Goal: Complete application form: Complete application form

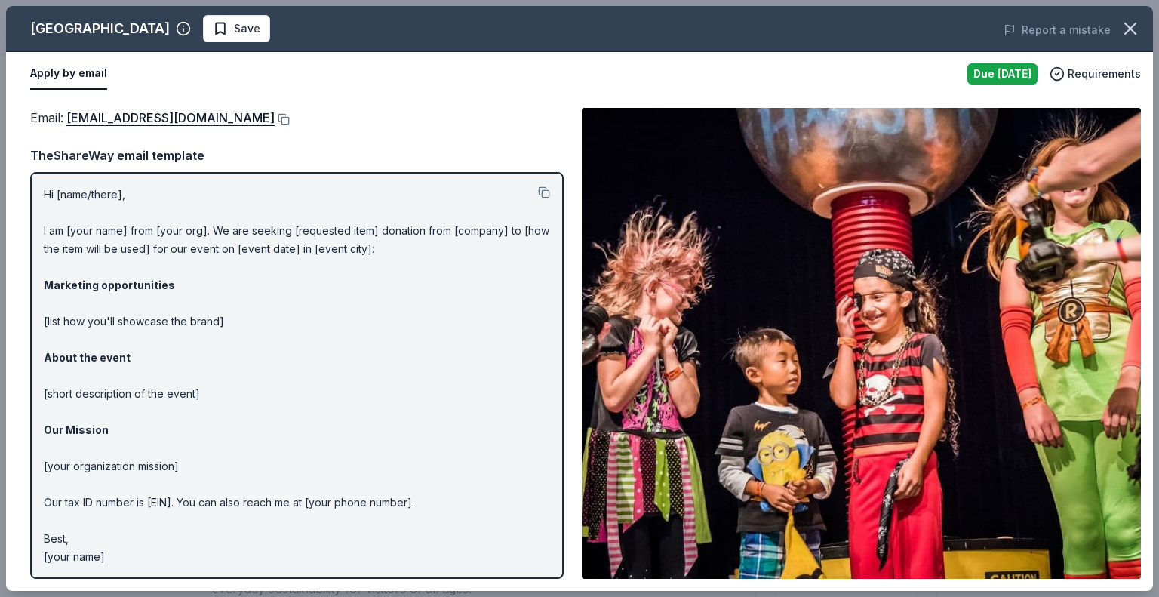
scroll to position [302, 0]
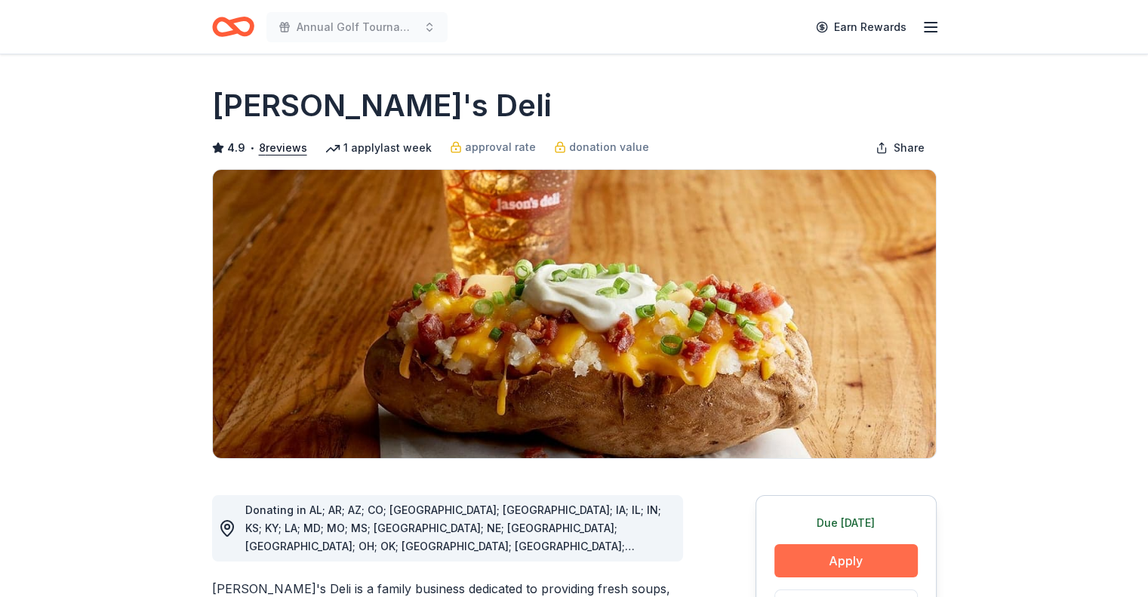
click at [846, 558] on button "Apply" at bounding box center [845, 560] width 143 height 33
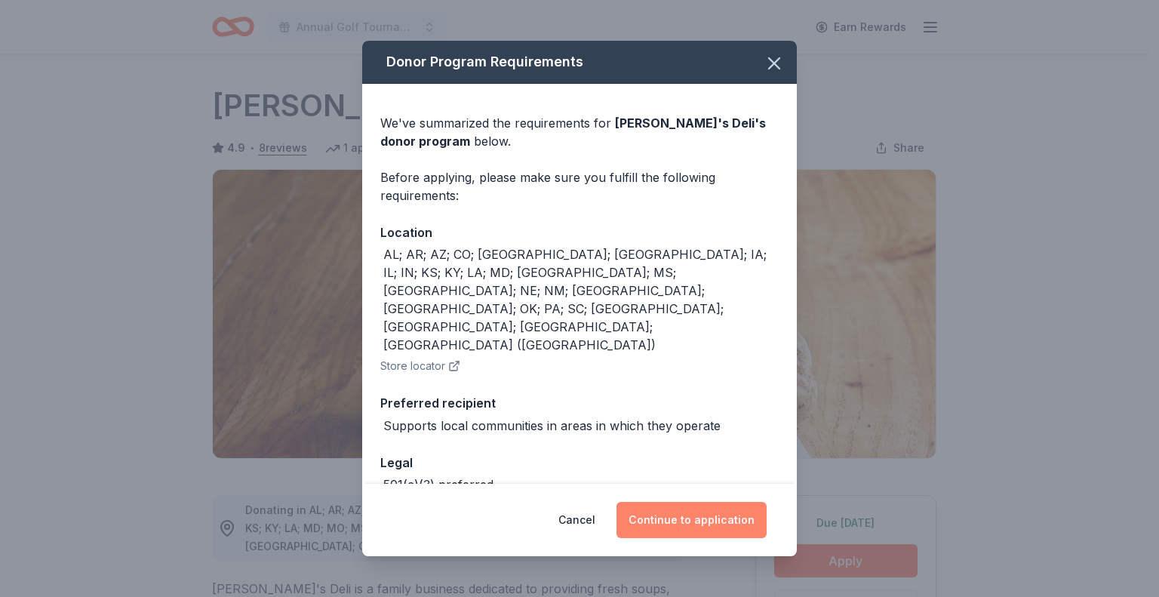
click at [652, 519] on button "Continue to application" at bounding box center [691, 520] width 150 height 36
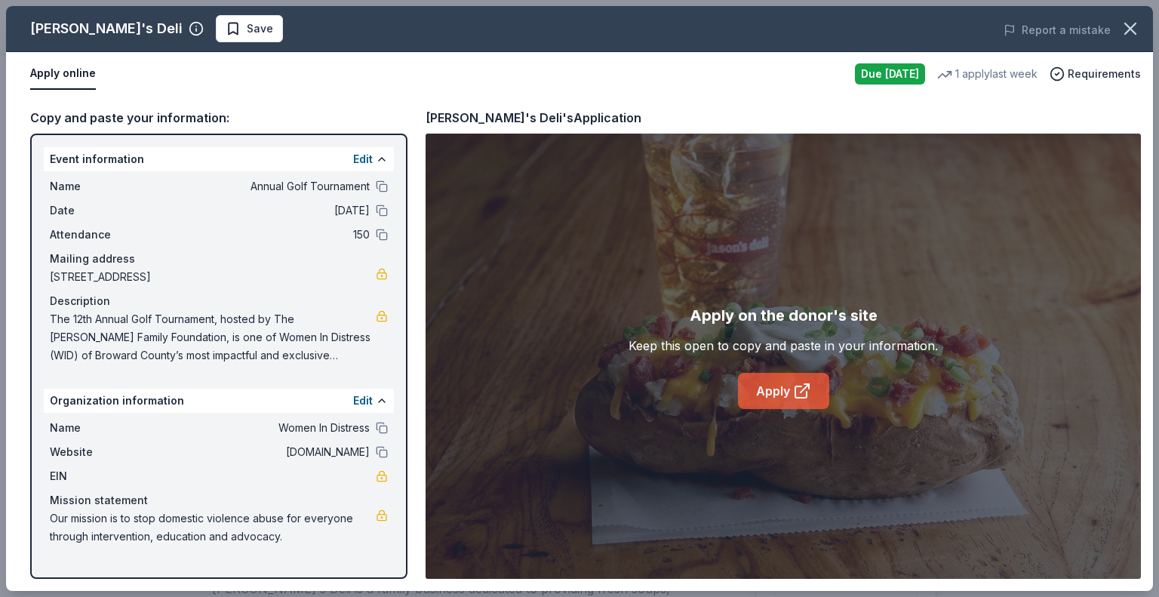
click at [790, 392] on link "Apply" at bounding box center [783, 391] width 91 height 36
click at [216, 19] on button "Save" at bounding box center [249, 28] width 67 height 27
click at [193, 29] on html "Annual Golf Tournament Earn Rewards Due tomorrow Share Jason's Deli 4.9 • 8 rev…" at bounding box center [579, 298] width 1159 height 597
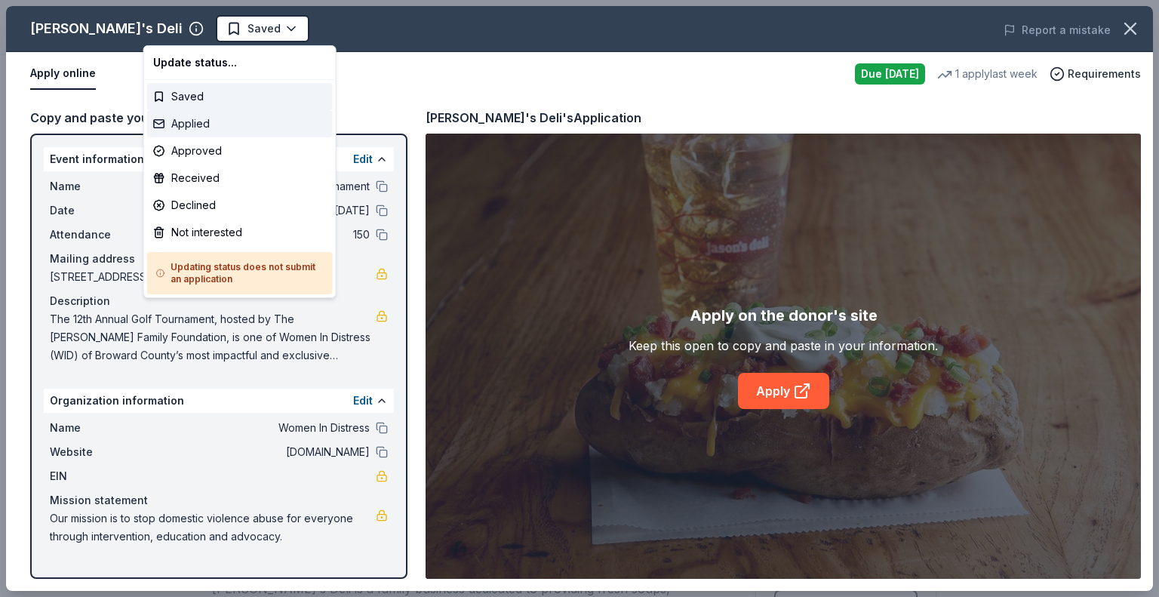
click at [257, 122] on div "Applied" at bounding box center [240, 123] width 186 height 27
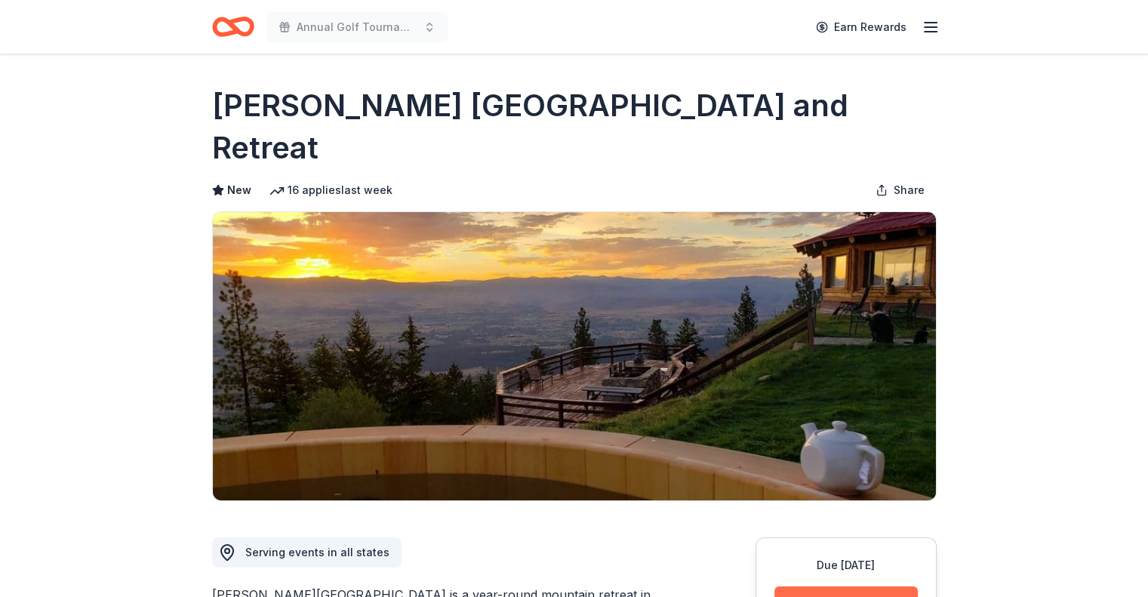
click at [803, 586] on button "Apply" at bounding box center [845, 602] width 143 height 33
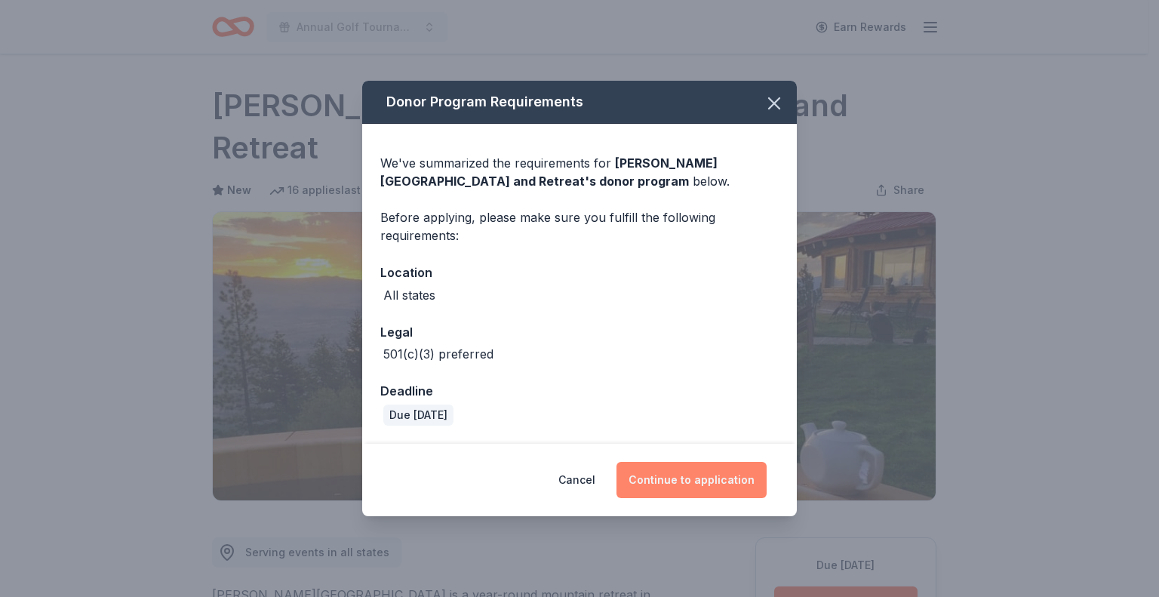
click at [713, 474] on button "Continue to application" at bounding box center [691, 480] width 150 height 36
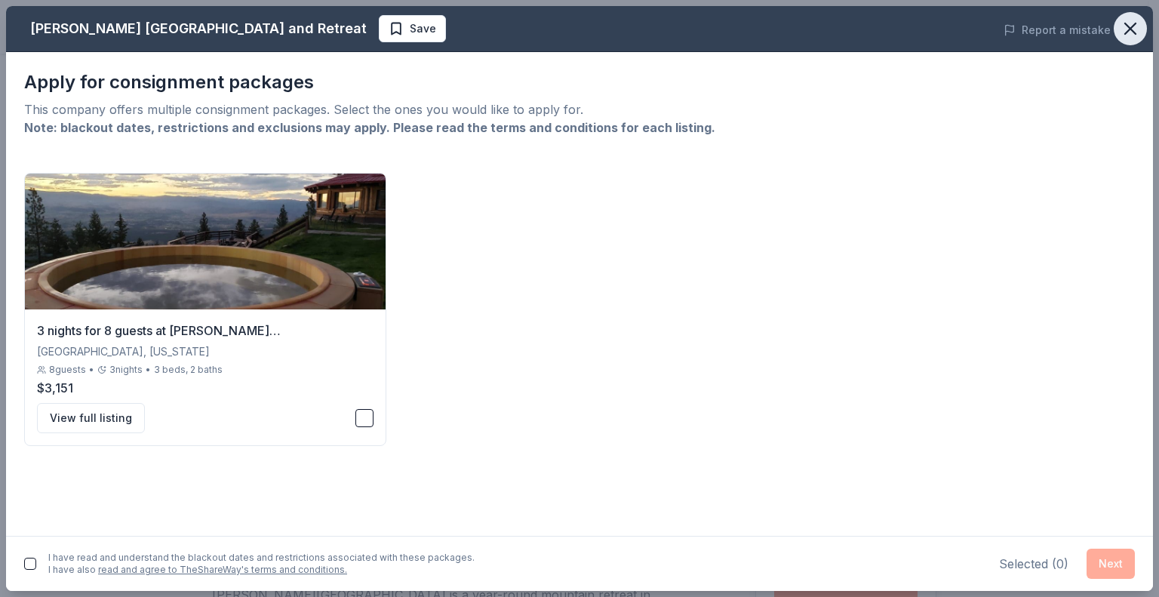
click at [1131, 14] on button "button" at bounding box center [1130, 28] width 33 height 33
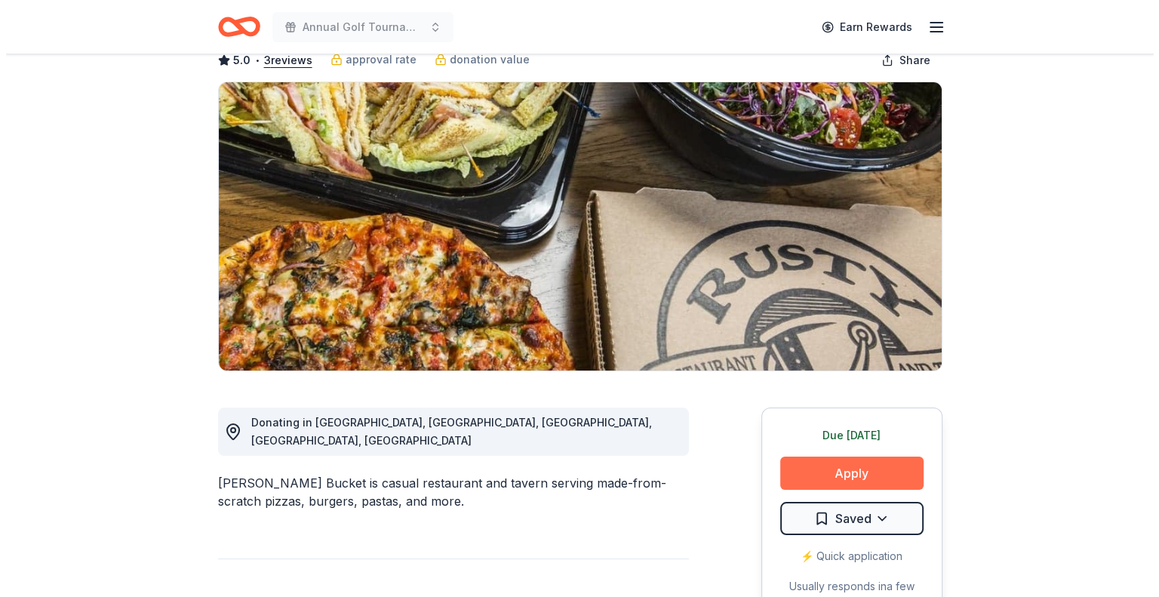
scroll to position [226, 0]
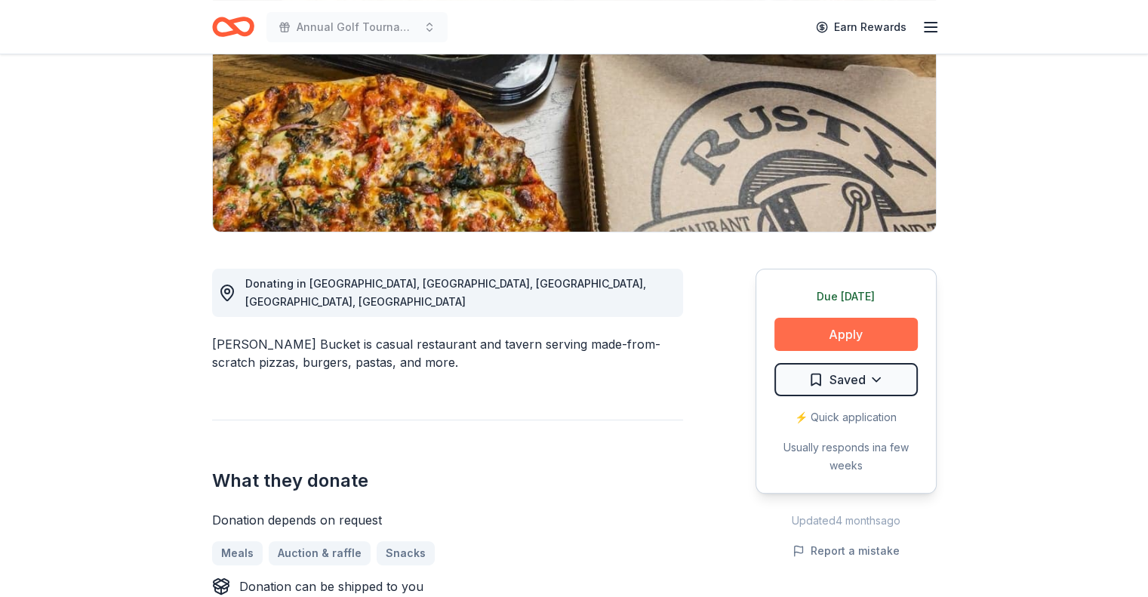
click at [850, 333] on button "Apply" at bounding box center [845, 334] width 143 height 33
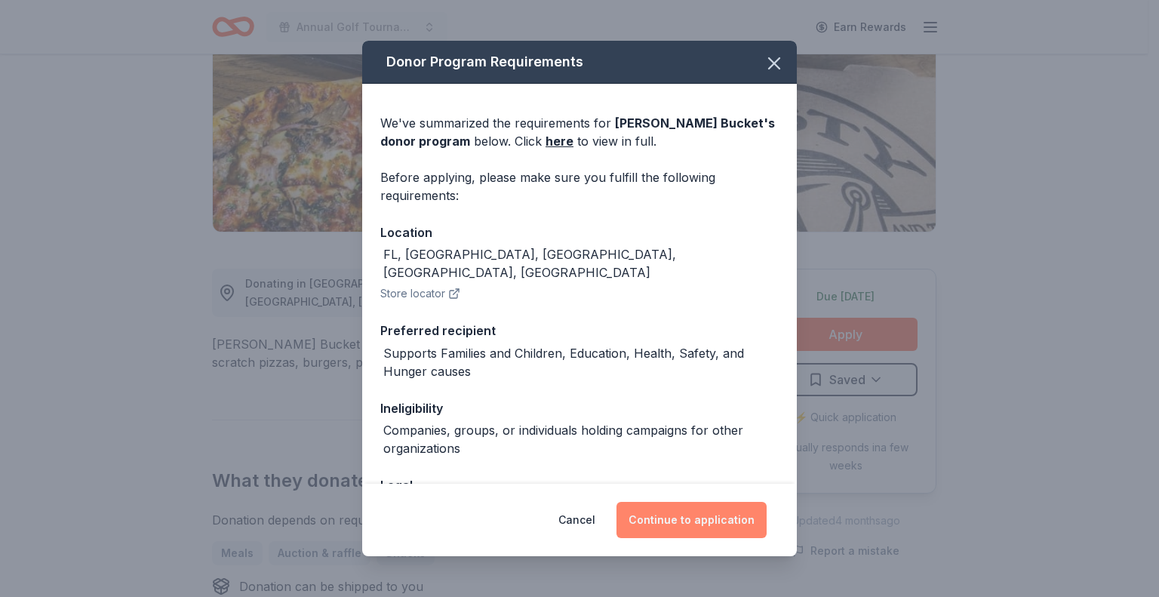
click at [709, 519] on button "Continue to application" at bounding box center [691, 520] width 150 height 36
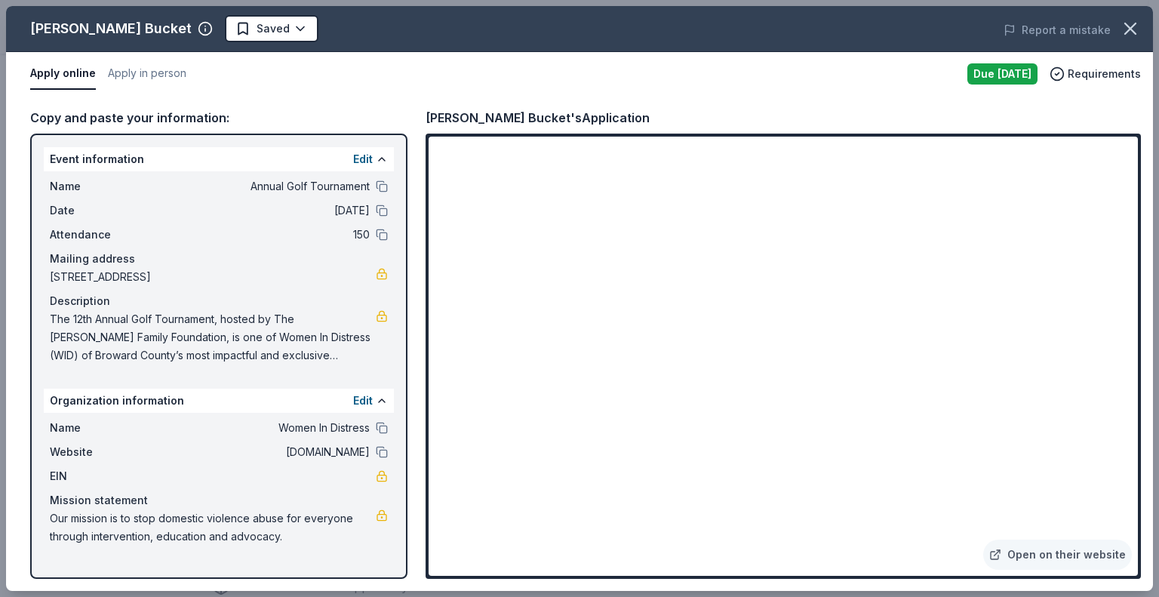
click at [187, 14] on div "Rusty Bucket Saved Report a mistake" at bounding box center [579, 29] width 1147 height 46
click at [197, 35] on html "Annual Golf Tournament Earn Rewards Due tomorrow Share Rusty Bucket 5.0 • 3 rev…" at bounding box center [579, 298] width 1159 height 597
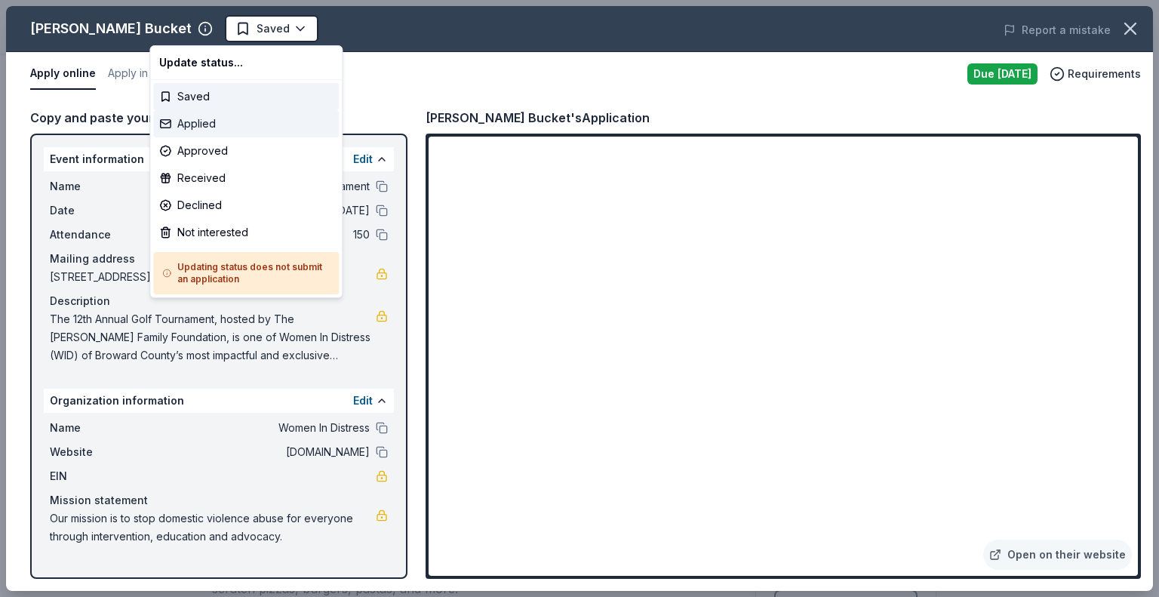
click at [242, 125] on div "Applied" at bounding box center [246, 123] width 186 height 27
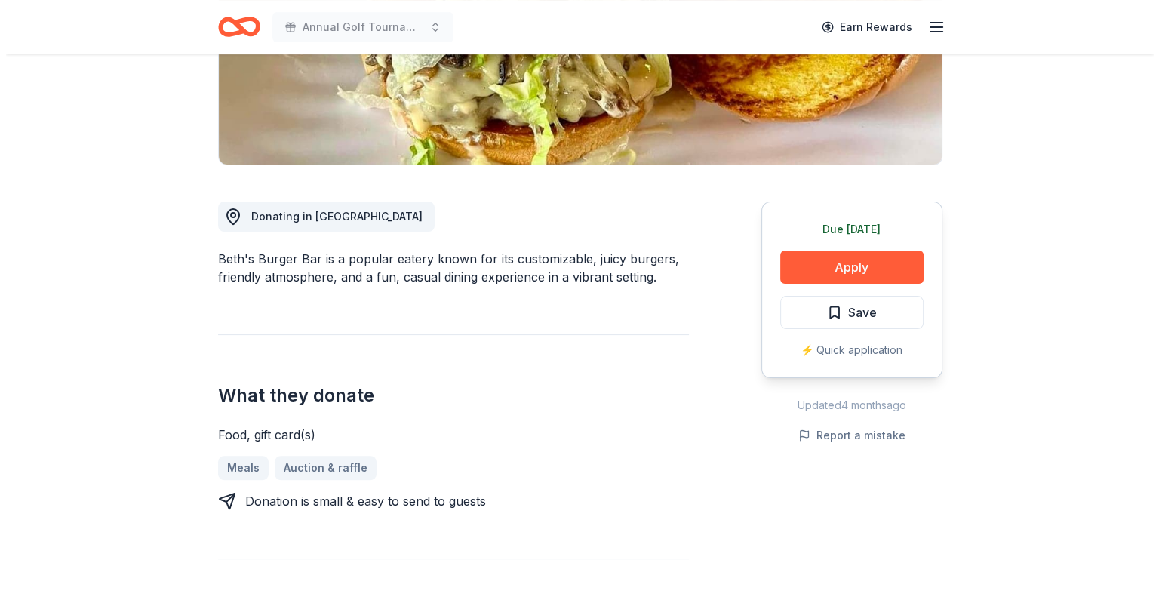
scroll to position [302, 0]
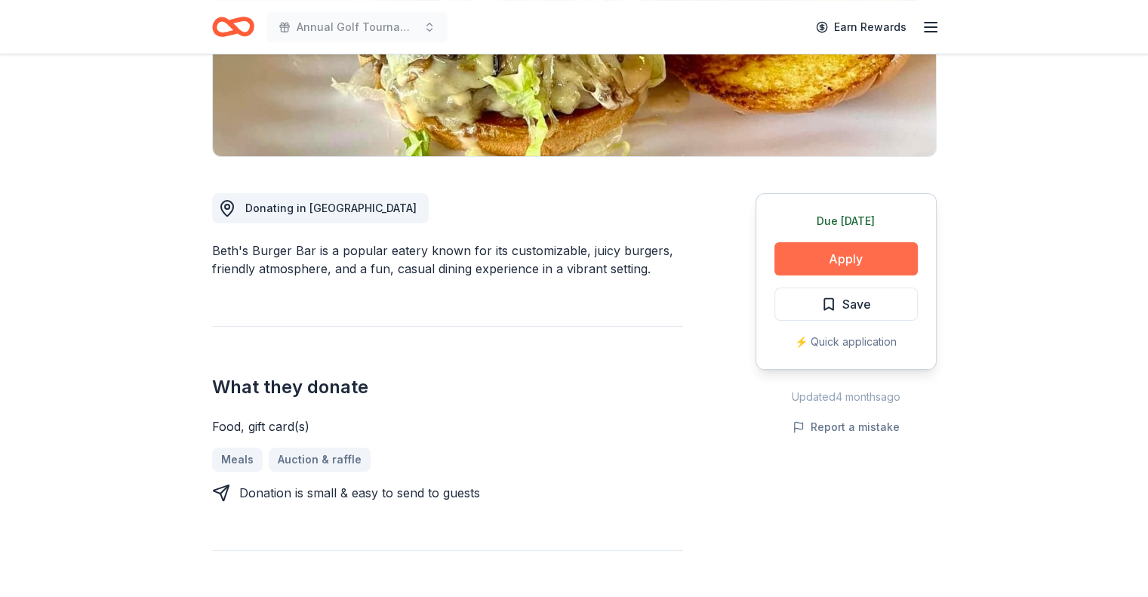
click at [824, 242] on button "Apply" at bounding box center [845, 258] width 143 height 33
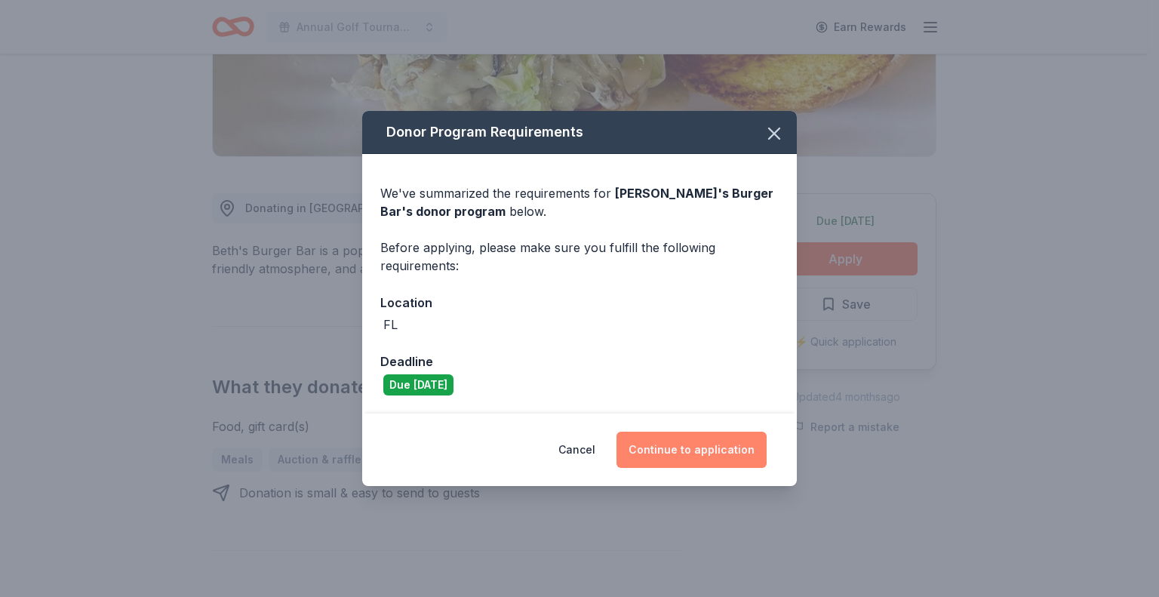
click at [702, 448] on button "Continue to application" at bounding box center [691, 450] width 150 height 36
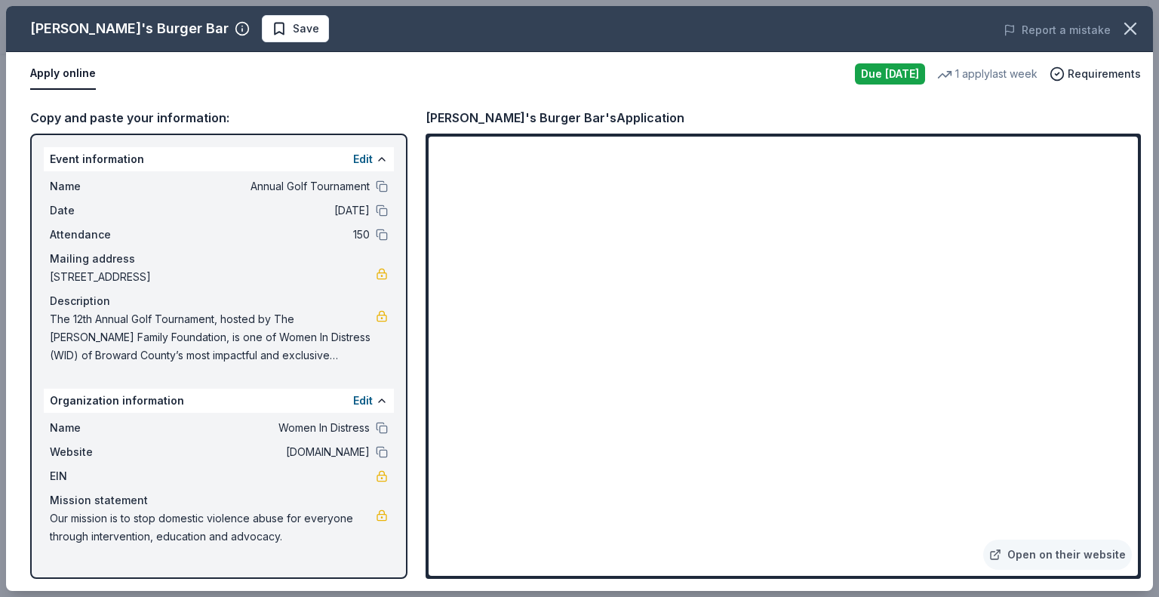
drag, startPoint x: 422, startPoint y: 111, endPoint x: 585, endPoint y: 114, distance: 163.0
click at [586, 118] on div "Copy and paste your information: Event information Edit Name Annual Golf Tourna…" at bounding box center [579, 343] width 1147 height 495
click at [293, 27] on span "Save" at bounding box center [306, 29] width 26 height 18
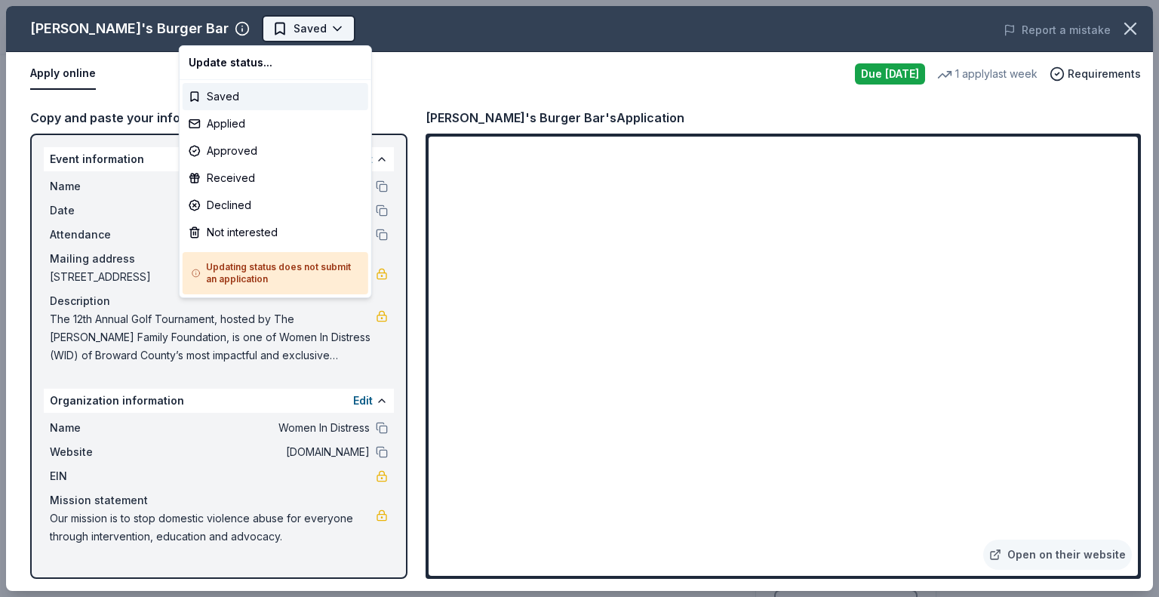
click at [226, 27] on html "Annual Golf Tournament Earn Rewards Due tomorrow Share Beth's Burger Bar New 1 …" at bounding box center [579, 298] width 1159 height 597
click at [245, 112] on div "Applied" at bounding box center [276, 123] width 186 height 27
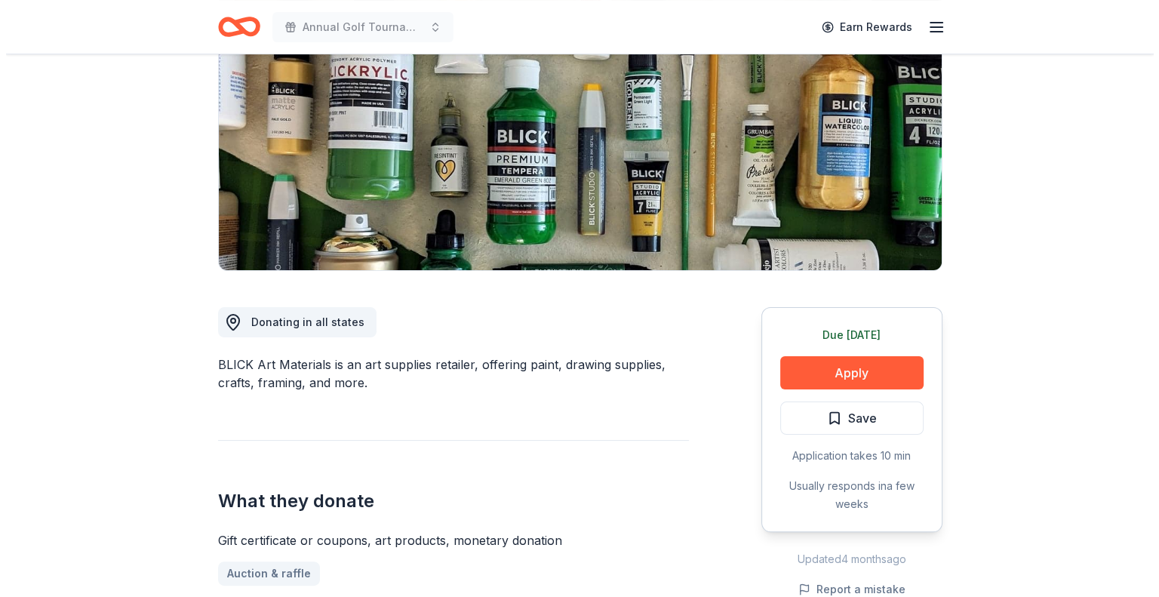
scroll to position [226, 0]
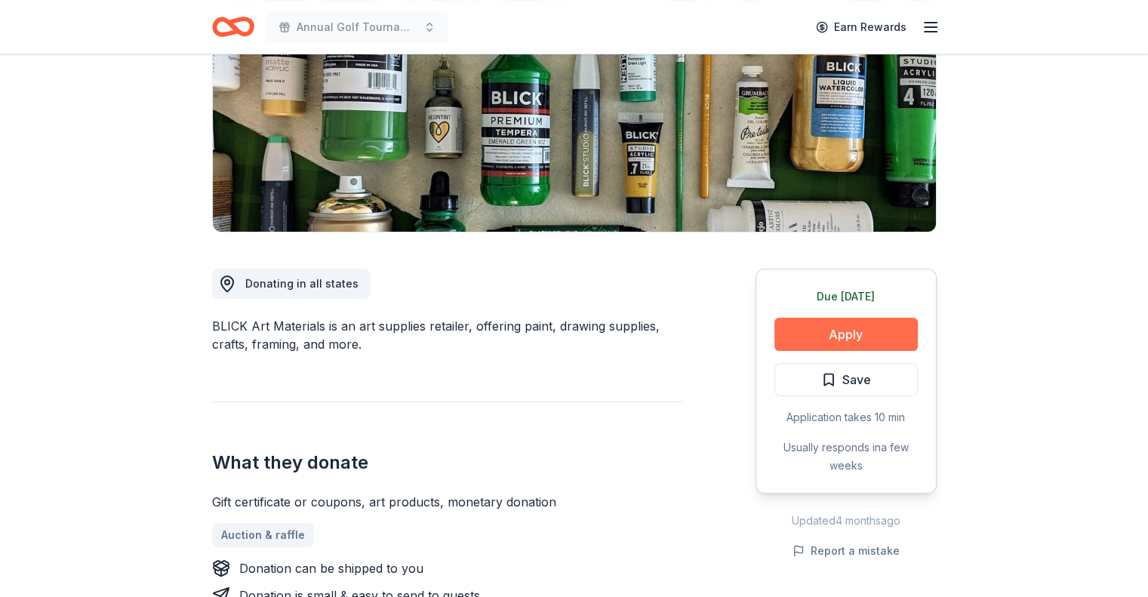
click at [840, 333] on button "Apply" at bounding box center [845, 334] width 143 height 33
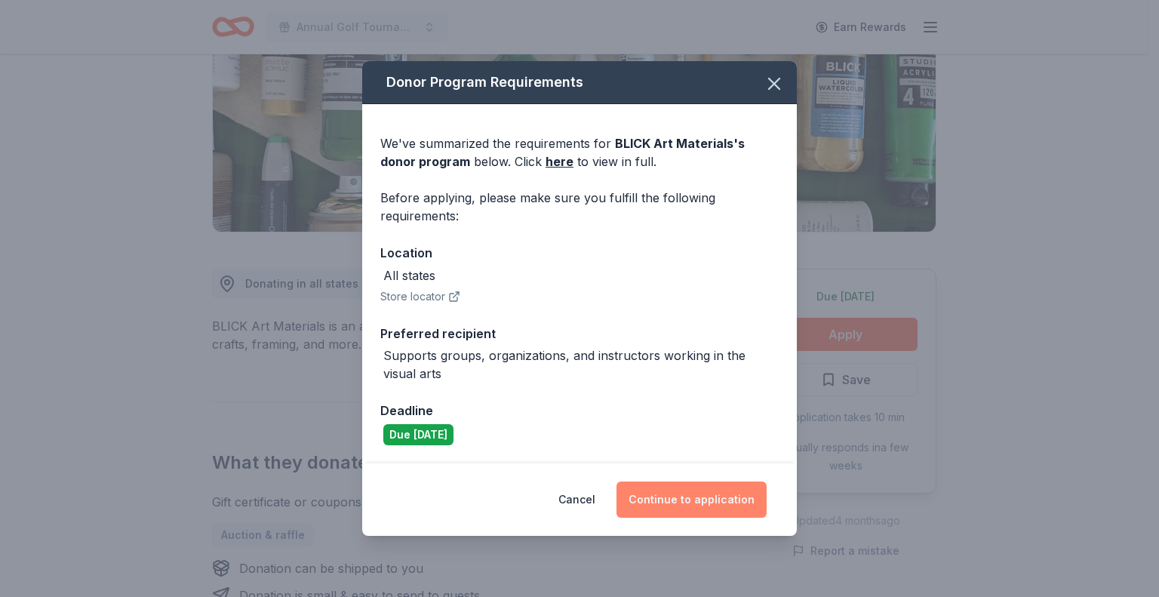
click at [700, 496] on button "Continue to application" at bounding box center [691, 499] width 150 height 36
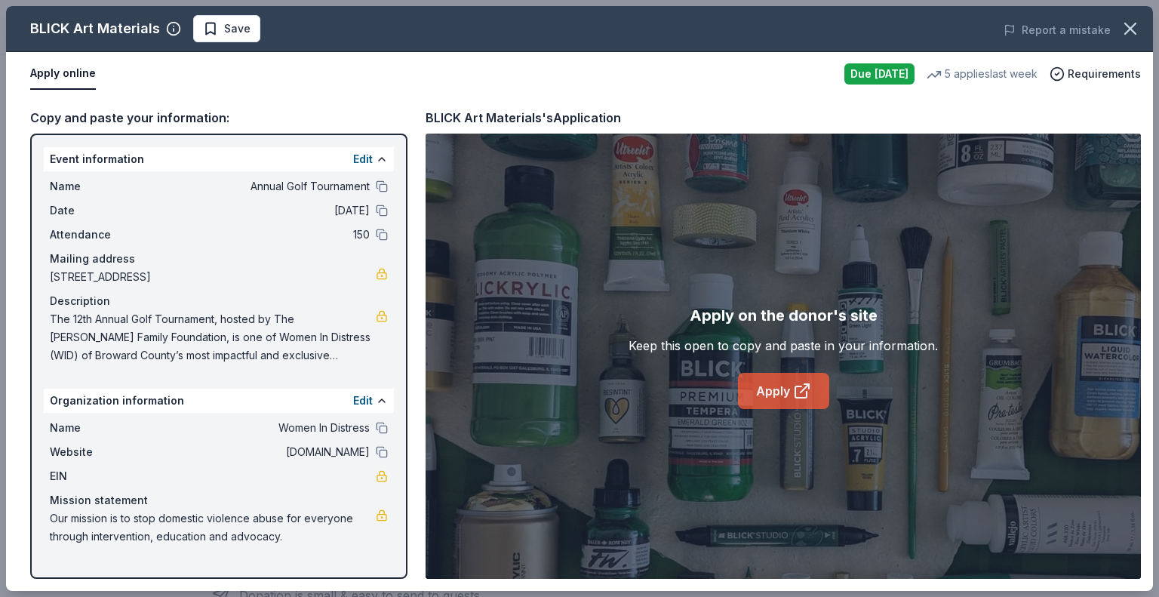
click at [799, 394] on icon at bounding box center [802, 391] width 18 height 18
click at [209, 41] on button "Save" at bounding box center [226, 28] width 67 height 27
click at [247, 32] on html "Annual Golf Tournament Earn Rewards Due tomorrow Share BLICK Art Materials 4.5 …" at bounding box center [579, 72] width 1159 height 597
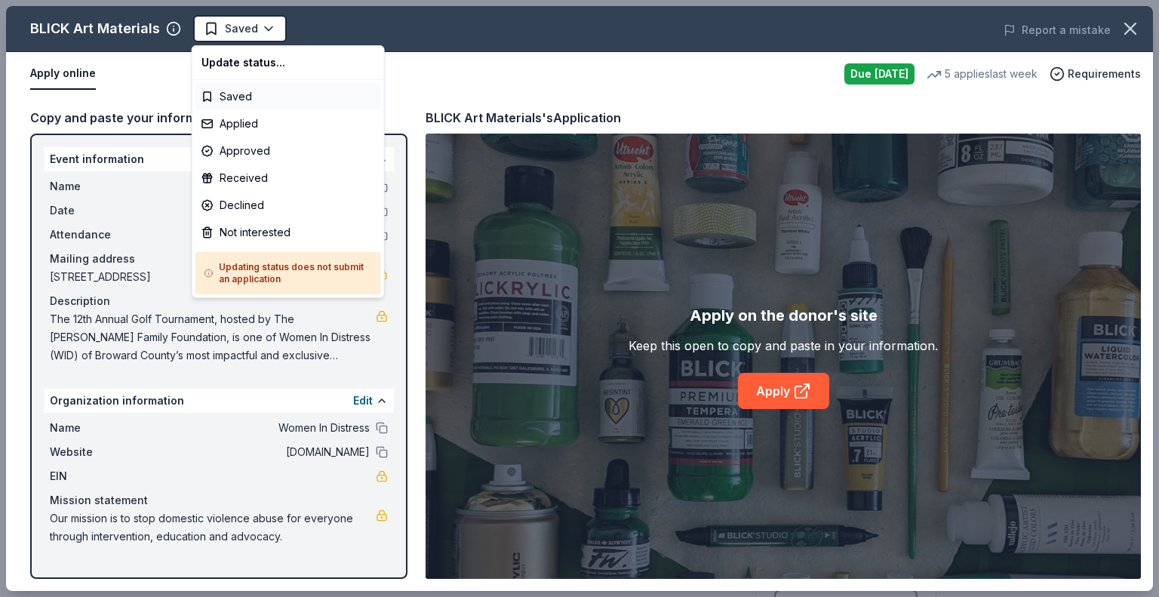
scroll to position [0, 0]
click at [273, 120] on div "Applied" at bounding box center [288, 123] width 186 height 27
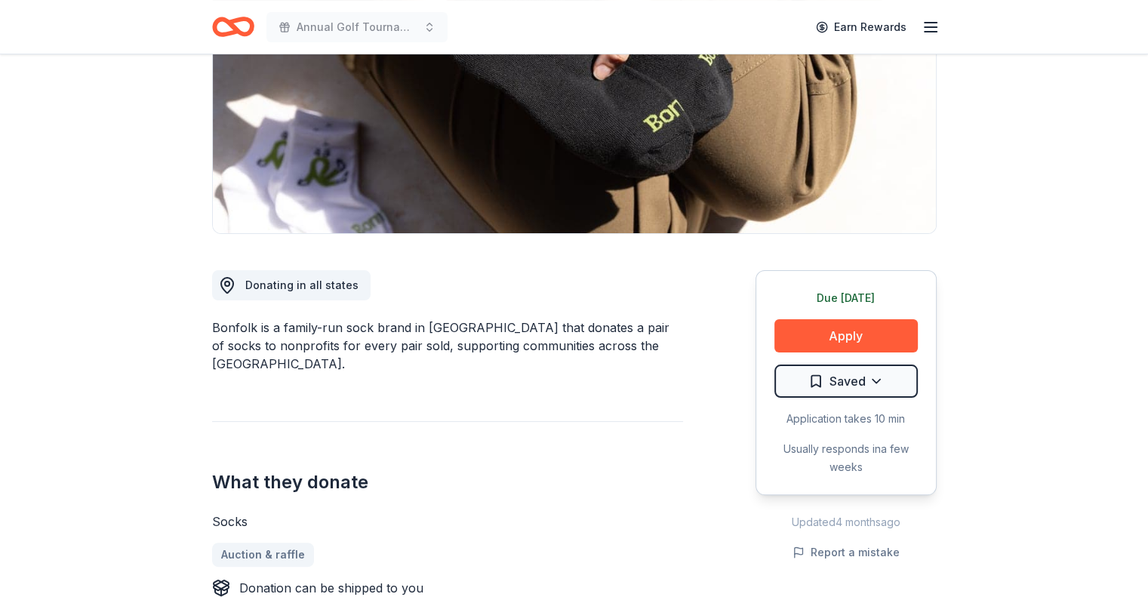
scroll to position [226, 0]
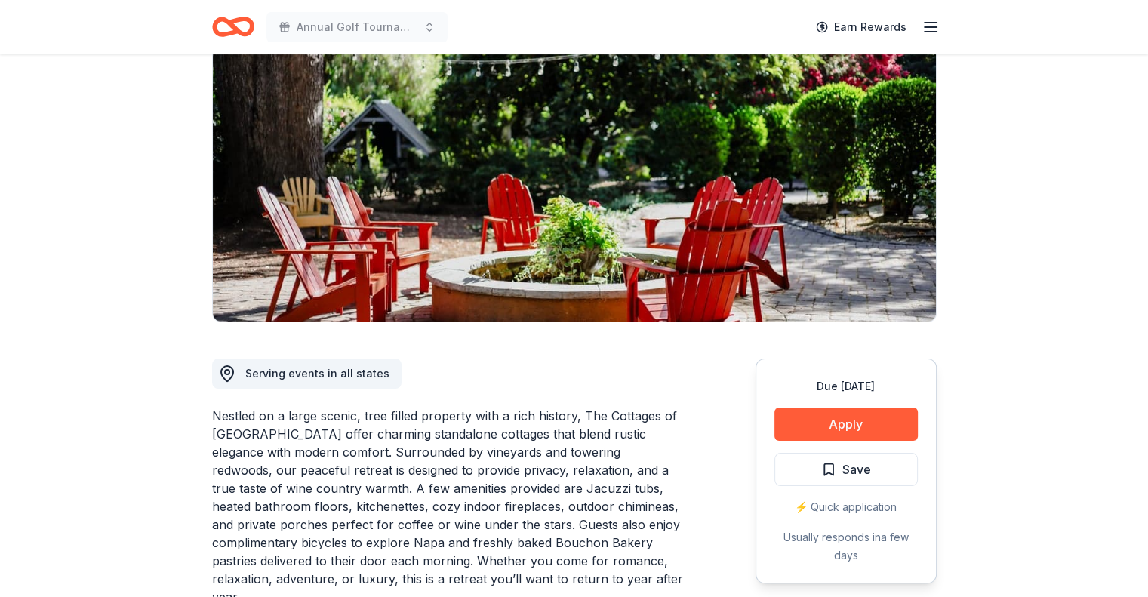
scroll to position [151, 0]
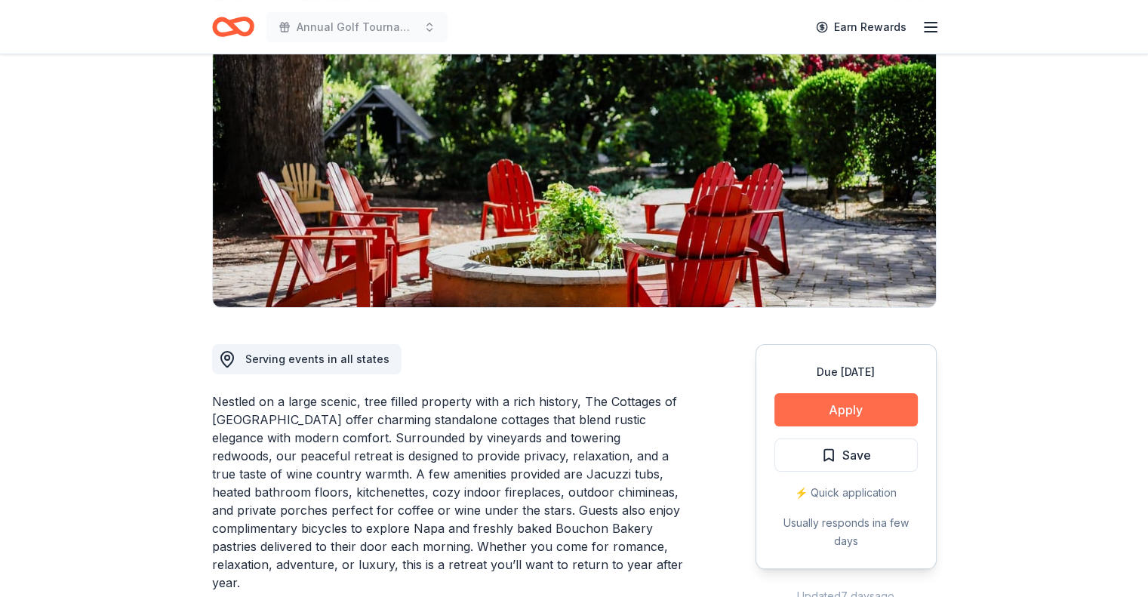
click at [779, 401] on button "Apply" at bounding box center [845, 409] width 143 height 33
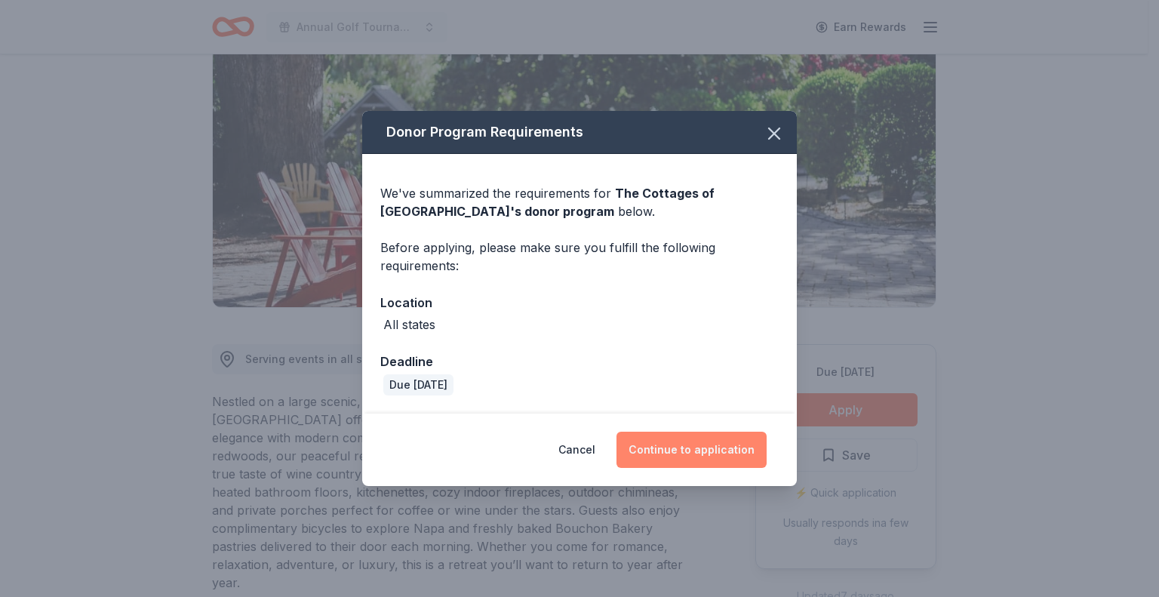
click at [682, 453] on button "Continue to application" at bounding box center [691, 450] width 150 height 36
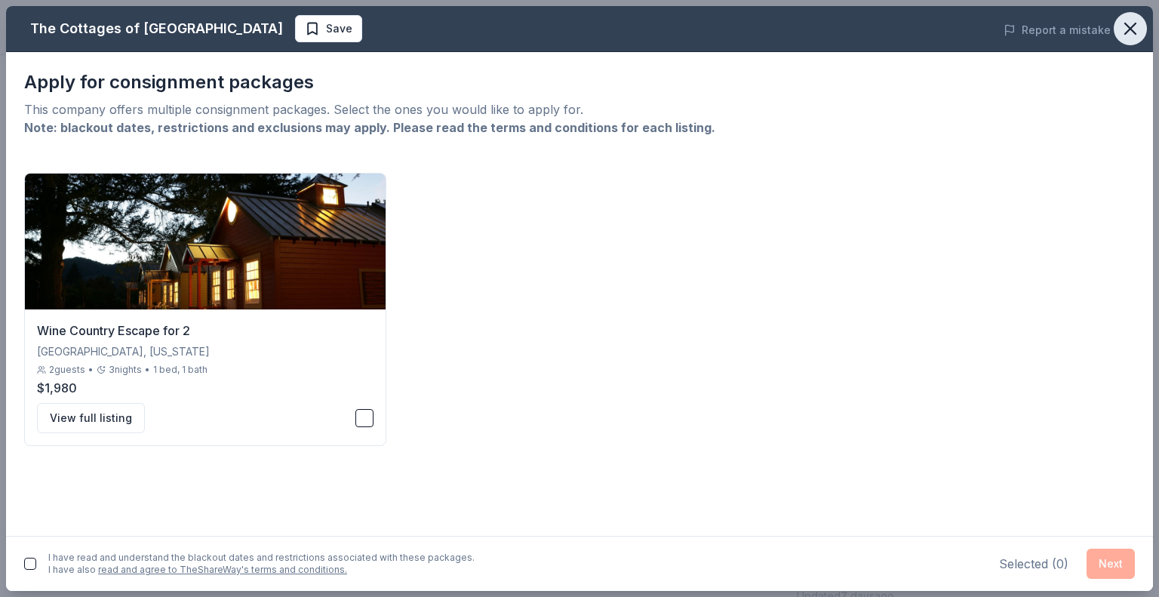
click at [1130, 23] on icon "button" at bounding box center [1130, 28] width 21 height 21
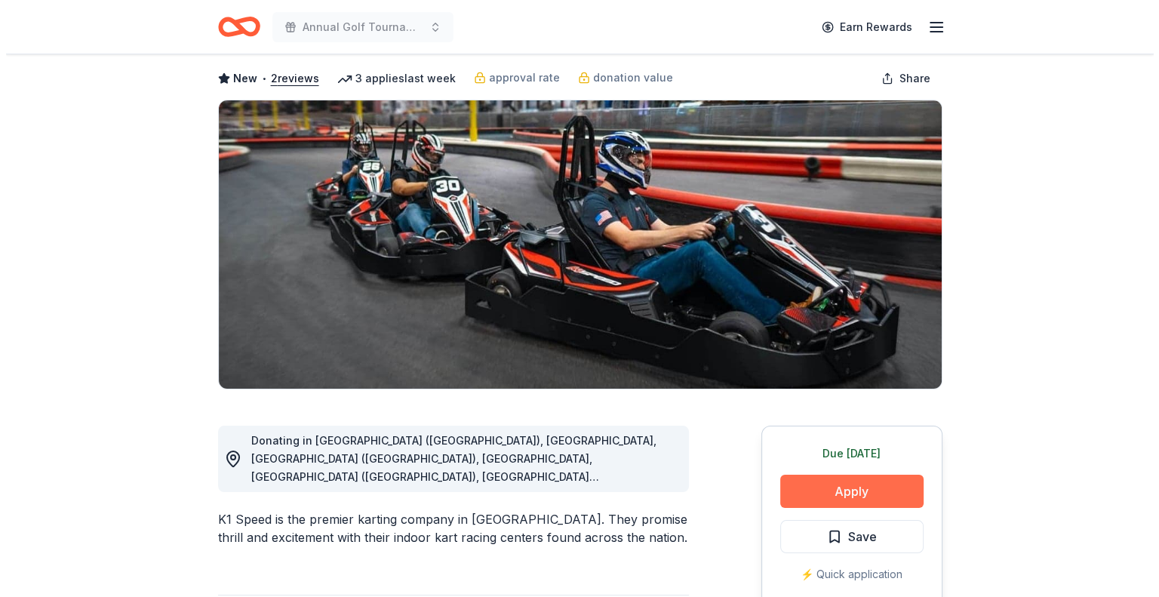
scroll to position [151, 0]
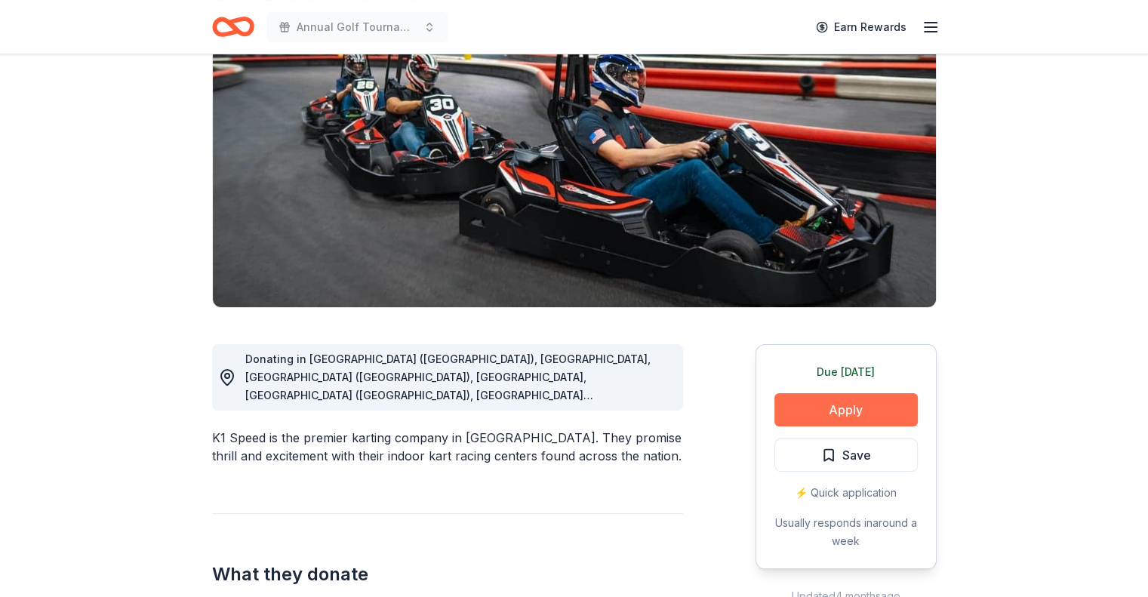
click at [837, 410] on button "Apply" at bounding box center [845, 409] width 143 height 33
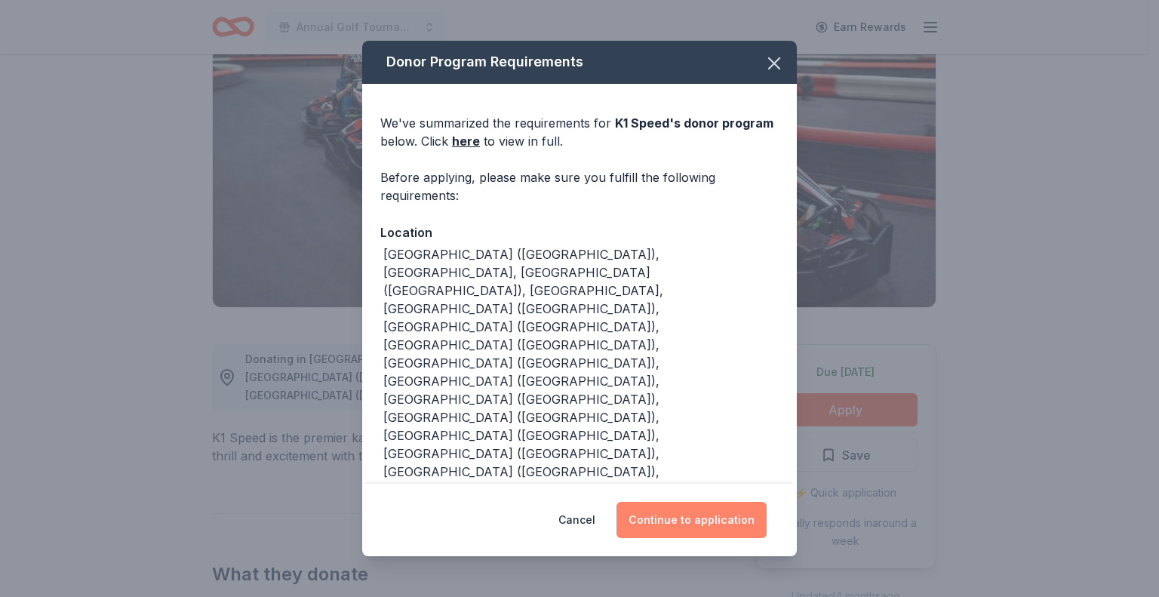
click at [739, 512] on button "Continue to application" at bounding box center [691, 520] width 150 height 36
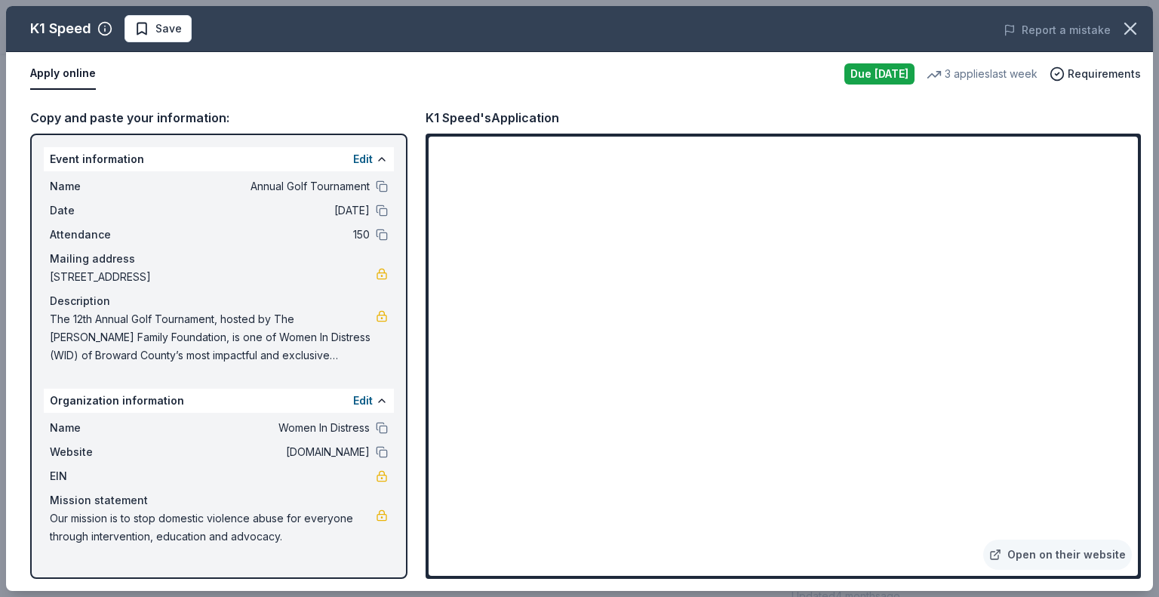
click at [177, 33] on span "Save" at bounding box center [168, 29] width 26 height 18
click at [174, 33] on html "Annual Golf Tournament Earn Rewards Due [DATE] Share K1 Speed New • 2 reviews 3…" at bounding box center [579, 147] width 1159 height 597
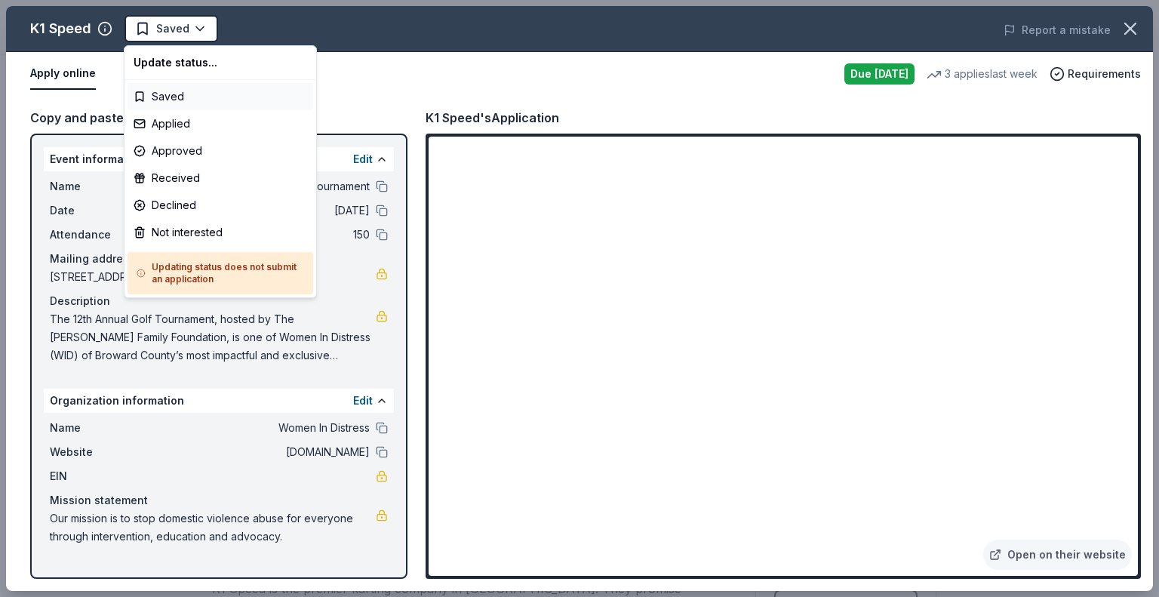
scroll to position [0, 0]
click at [221, 119] on div "Applied" at bounding box center [221, 123] width 186 height 27
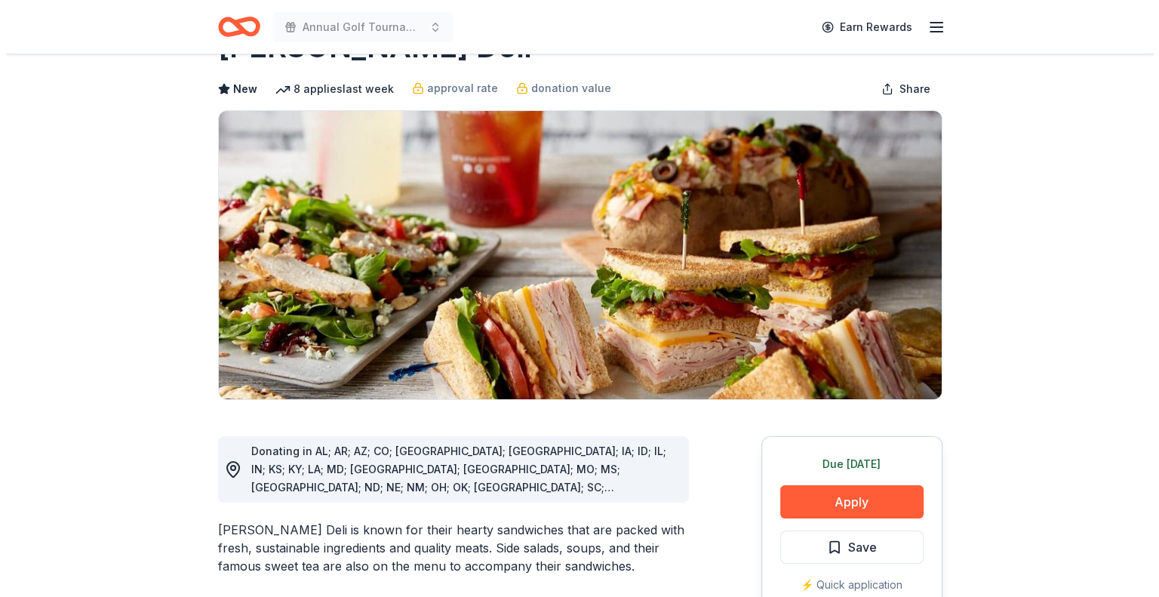
scroll to position [75, 0]
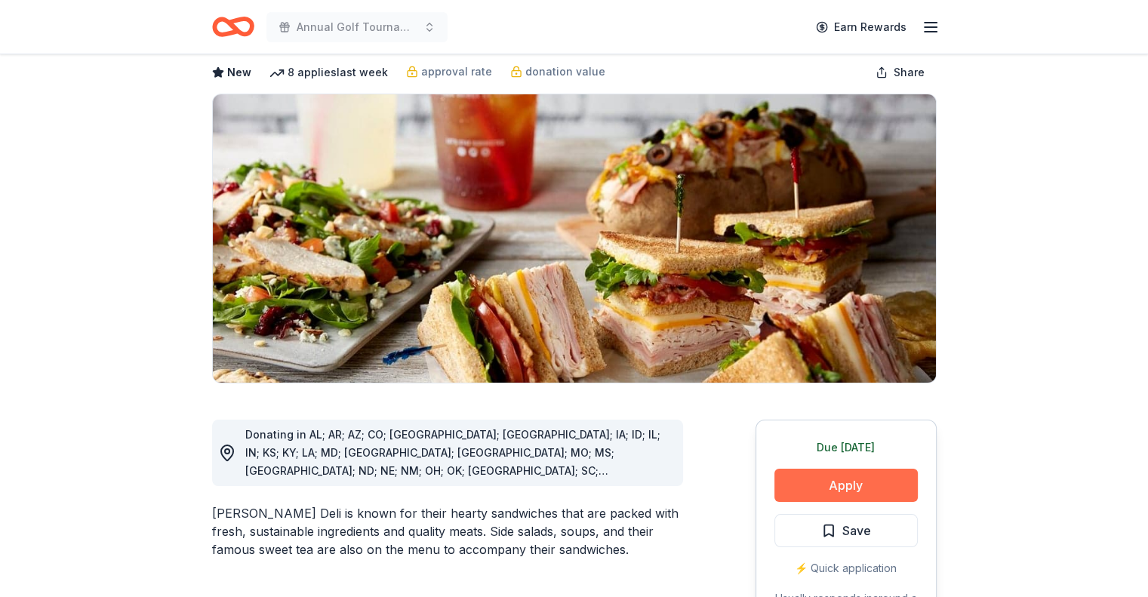
click at [836, 485] on button "Apply" at bounding box center [845, 485] width 143 height 33
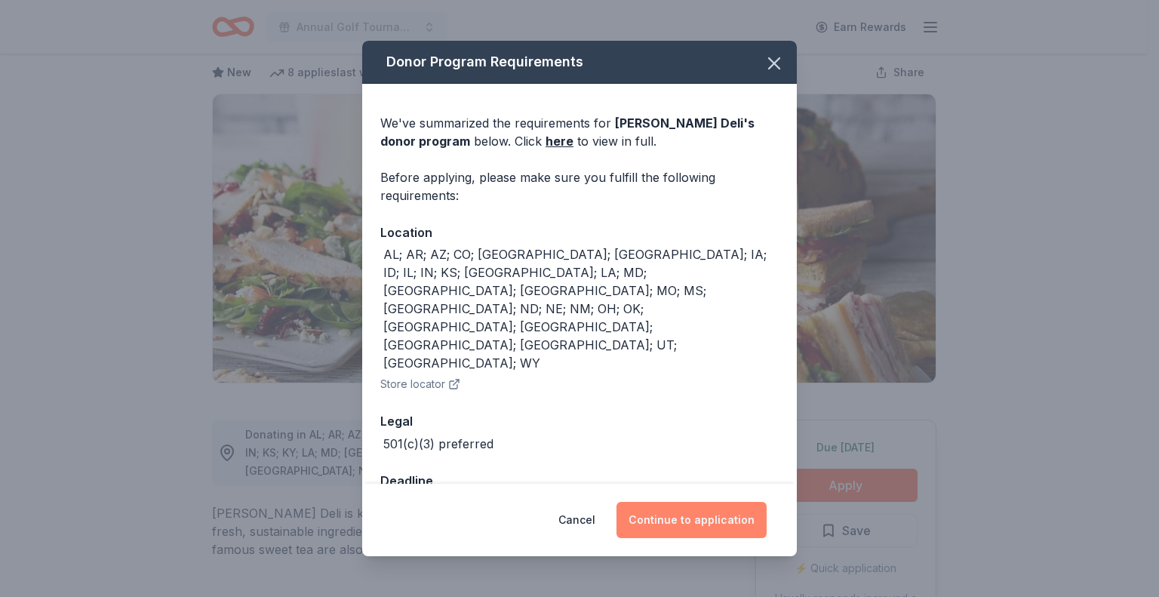
click at [716, 502] on button "Continue to application" at bounding box center [691, 520] width 150 height 36
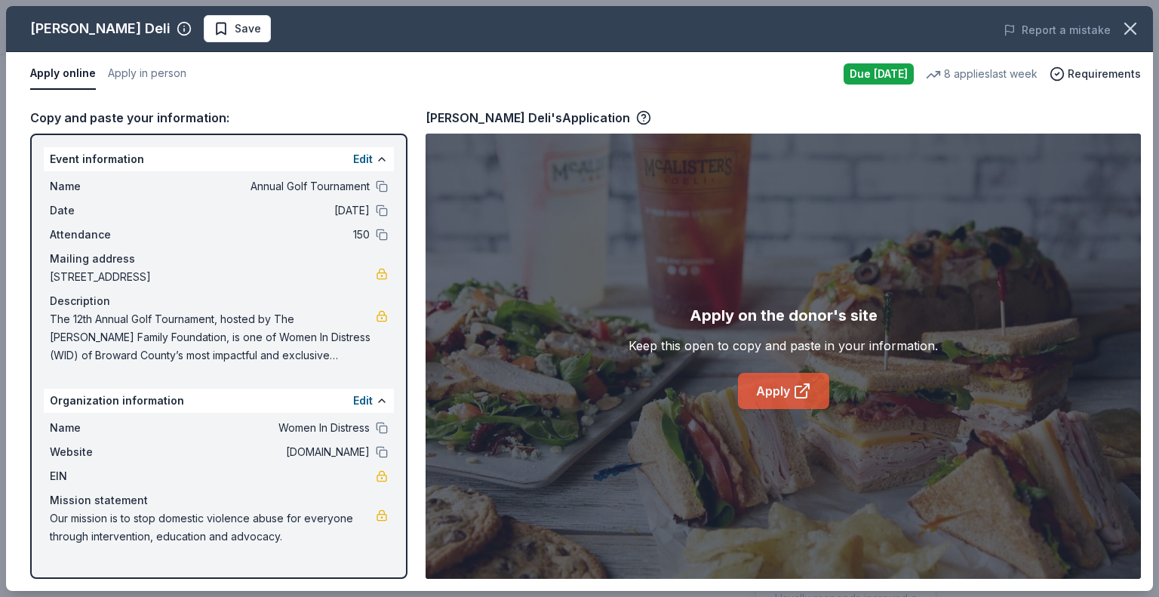
click at [763, 386] on link "Apply" at bounding box center [783, 391] width 91 height 36
click at [235, 21] on span "Save" at bounding box center [248, 29] width 26 height 18
click at [216, 23] on html "Annual Golf Tournament Earn Rewards Due tomorrow Share McAlister's Deli New 8 a…" at bounding box center [579, 223] width 1159 height 597
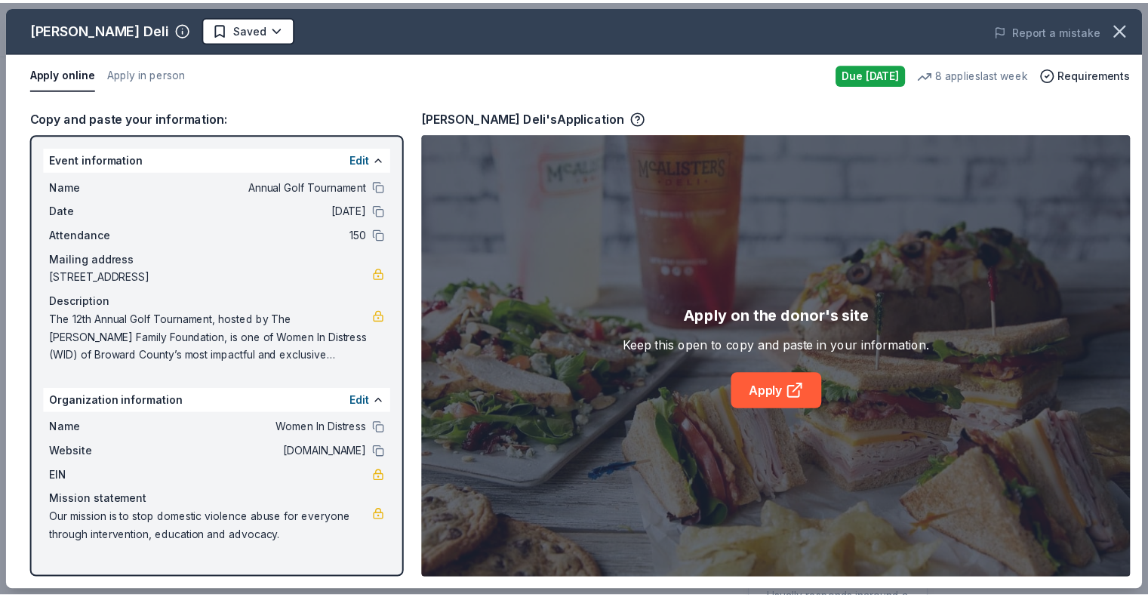
scroll to position [0, 0]
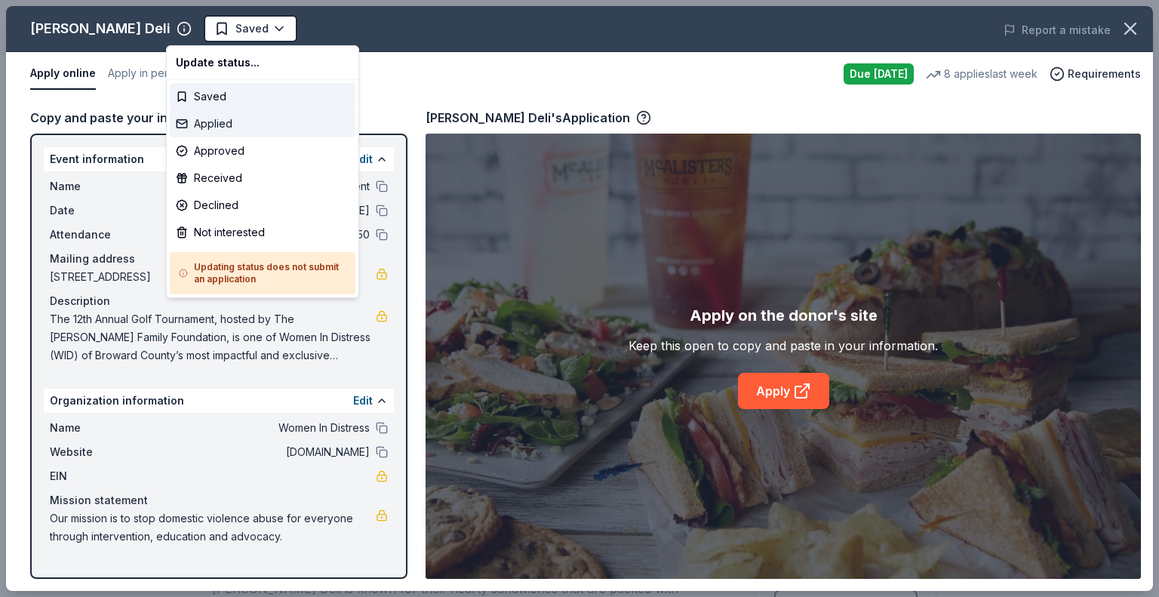
click at [214, 116] on div "Applied" at bounding box center [263, 123] width 186 height 27
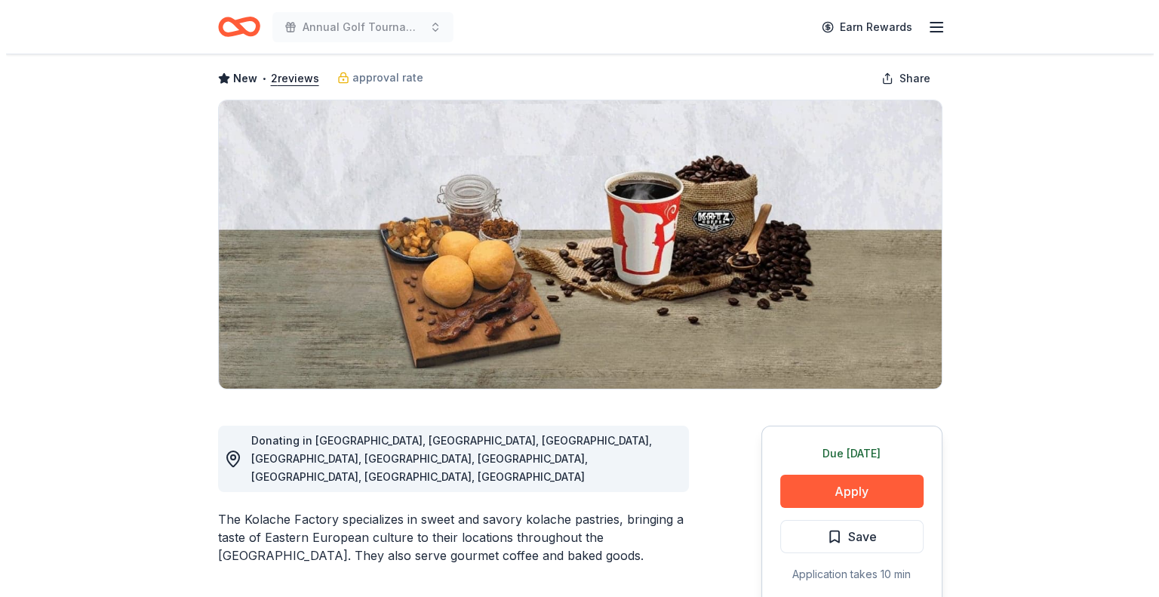
scroll to position [151, 0]
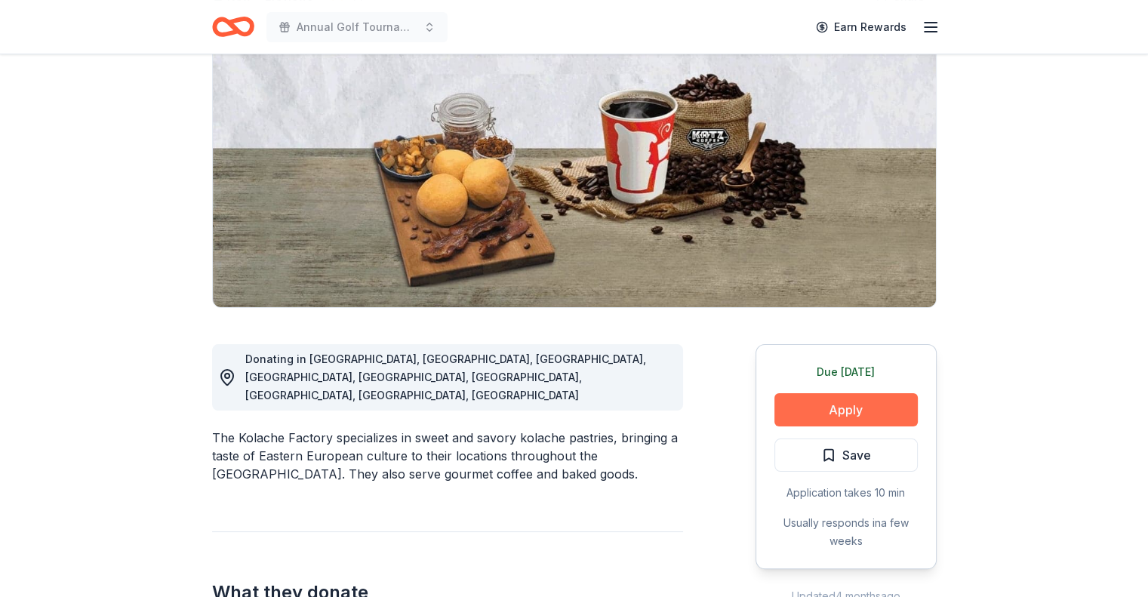
click at [831, 410] on button "Apply" at bounding box center [845, 409] width 143 height 33
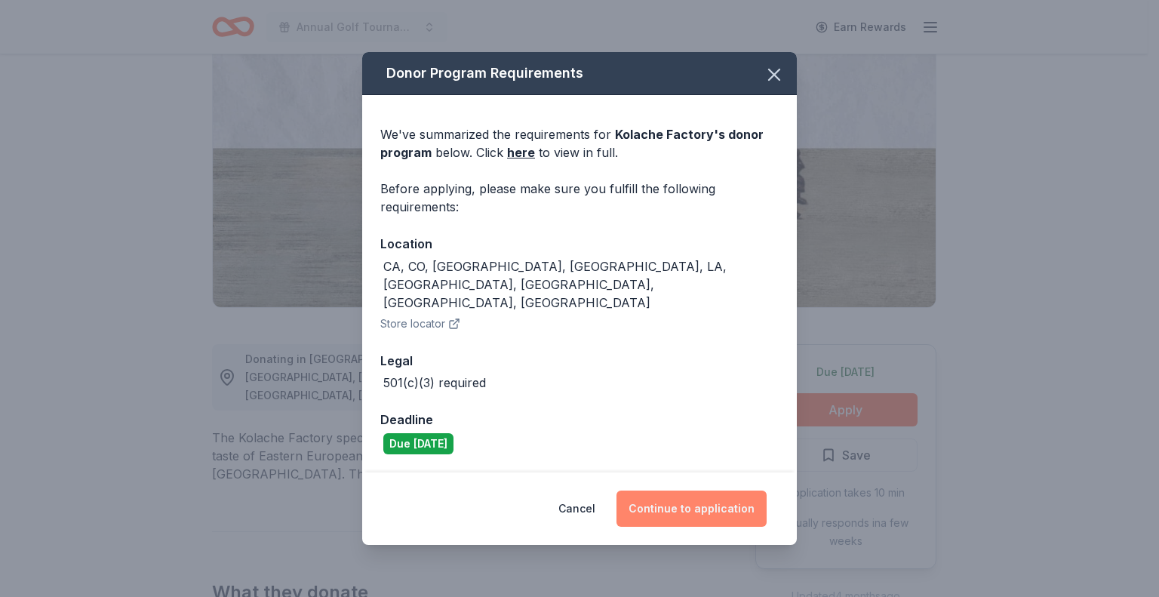
click at [677, 492] on button "Continue to application" at bounding box center [691, 508] width 150 height 36
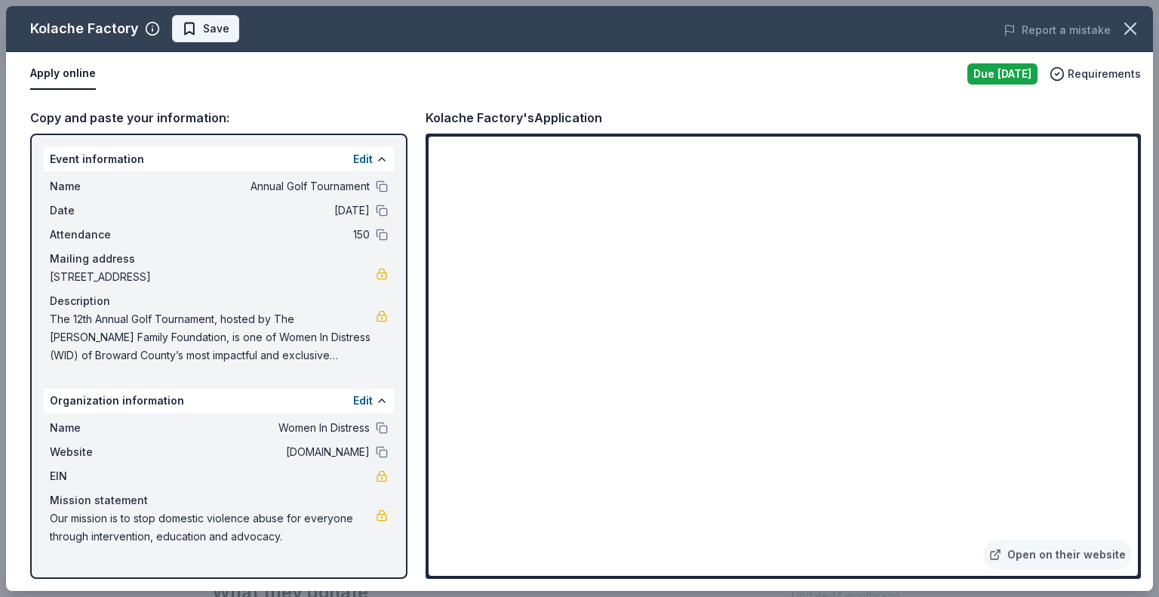
click at [210, 25] on span "Save" at bounding box center [216, 29] width 26 height 18
click at [214, 26] on html "Annual Golf Tournament Earn Rewards Due tomorrow Share Kolache Factory New • 2 …" at bounding box center [579, 147] width 1159 height 597
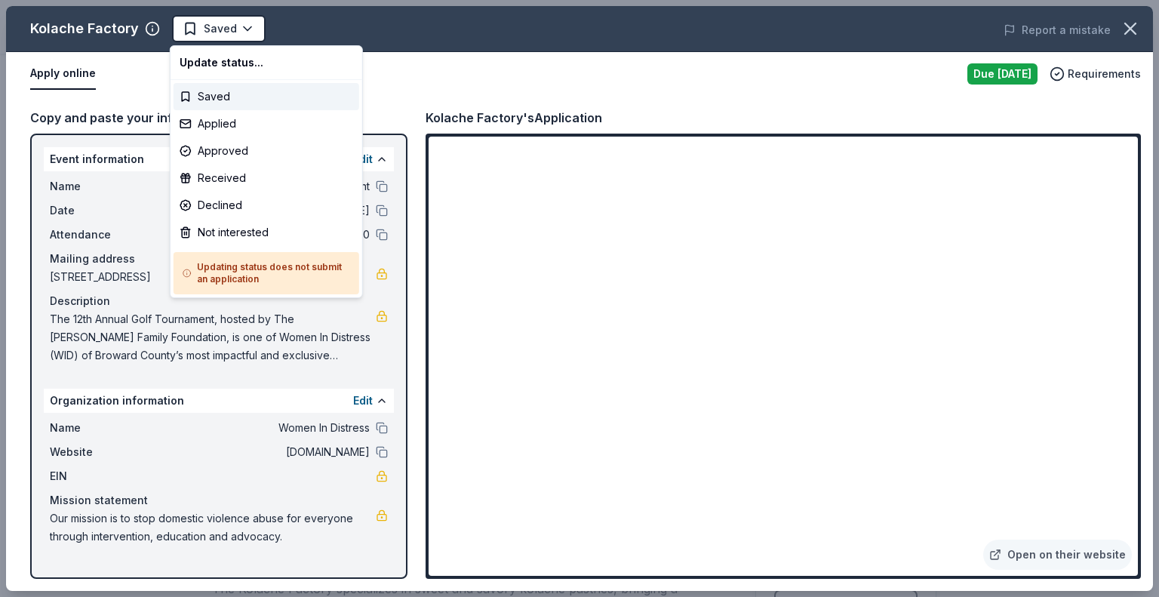
scroll to position [0, 0]
drag, startPoint x: 259, startPoint y: 149, endPoint x: 258, endPoint y: 107, distance: 42.3
click at [258, 107] on div "Update status... Saved Applied Approved Received Declined Not interested Updati…" at bounding box center [266, 171] width 193 height 253
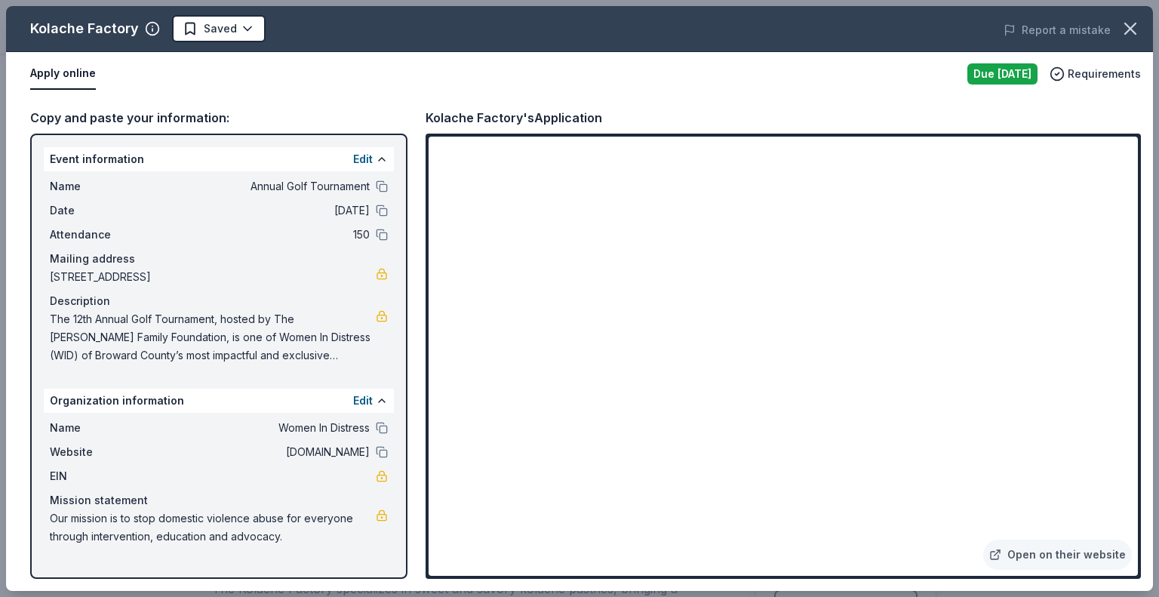
click at [250, 56] on div "Apply online Due tomorrow Requirements" at bounding box center [579, 74] width 1147 height 44
click at [247, 29] on html "Annual Golf Tournament Earn Rewards Due tomorrow Share Kolache Factory New • 2 …" at bounding box center [579, 298] width 1159 height 597
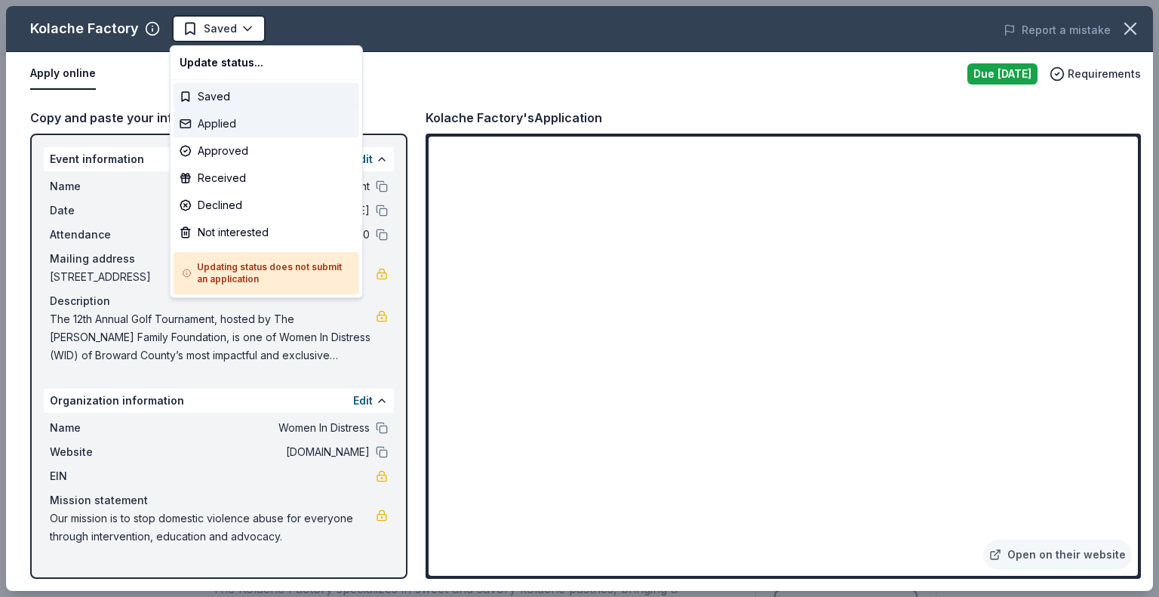
click at [239, 124] on div "Applied" at bounding box center [267, 123] width 186 height 27
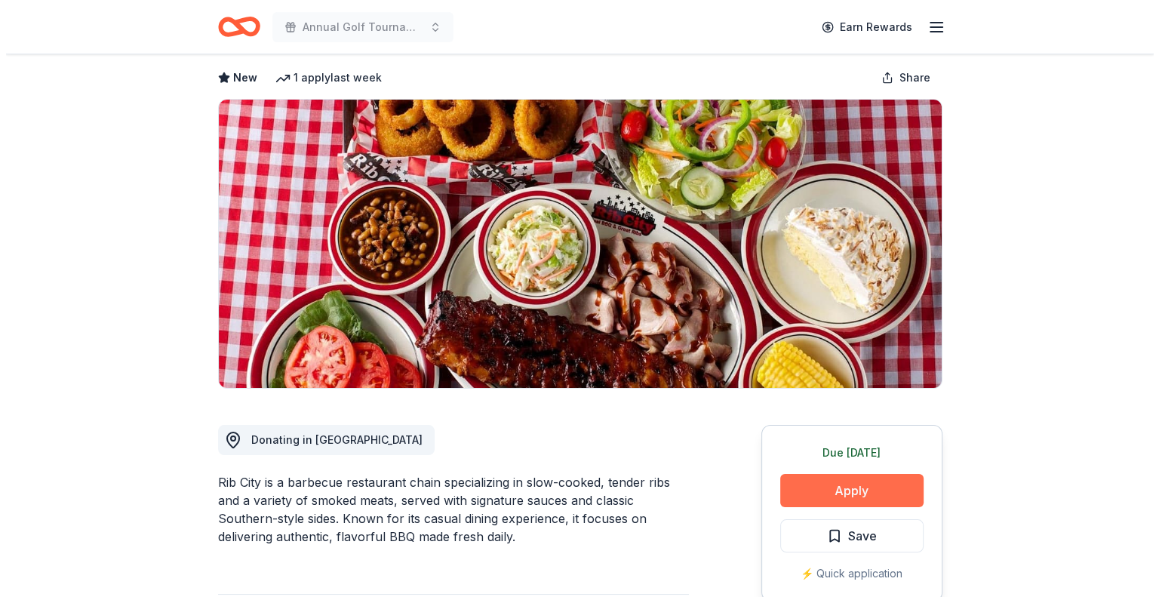
scroll to position [151, 0]
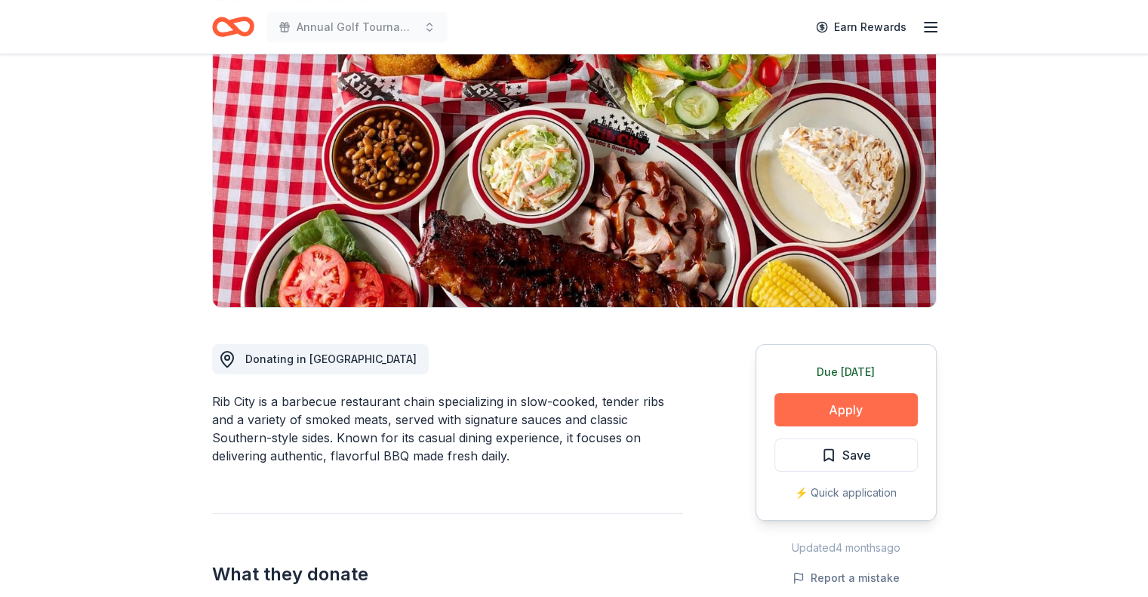
click at [850, 400] on button "Apply" at bounding box center [845, 409] width 143 height 33
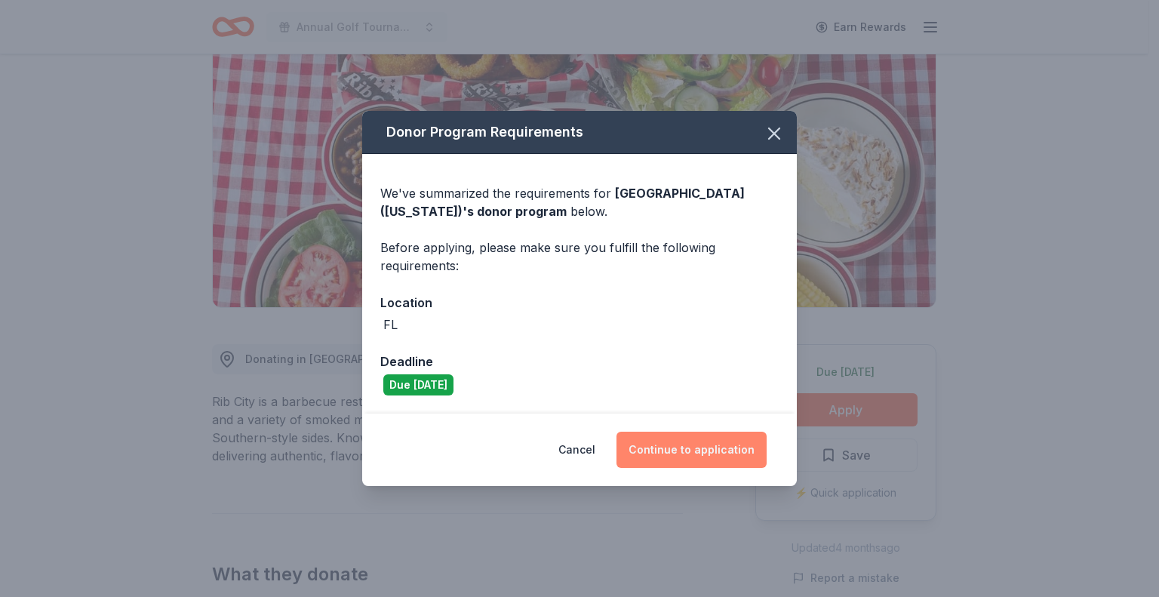
click at [684, 443] on button "Continue to application" at bounding box center [691, 450] width 150 height 36
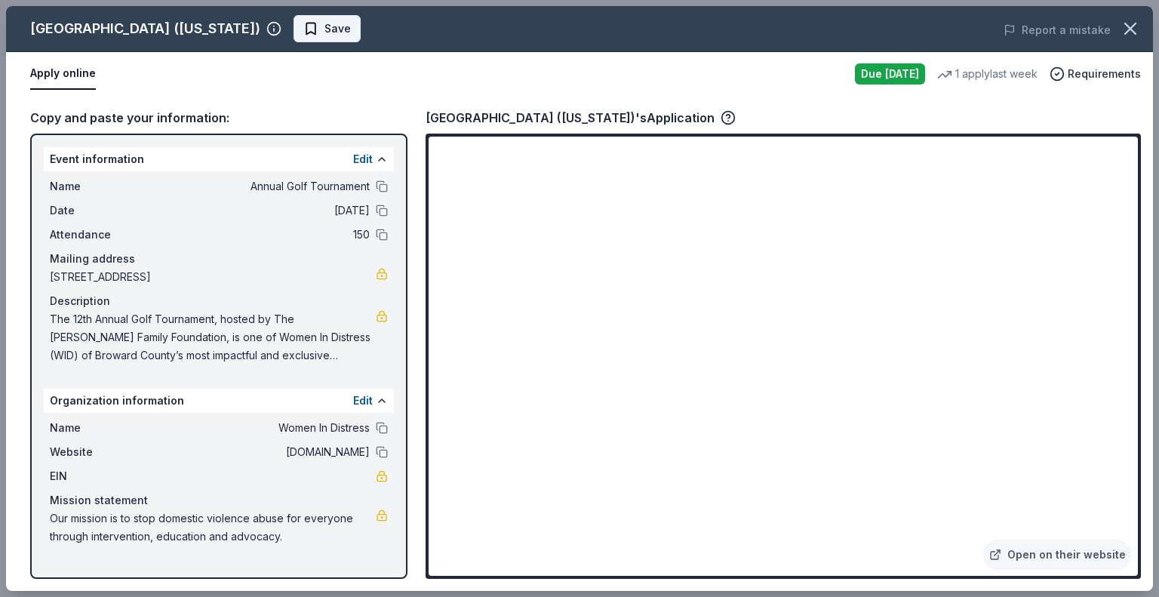
click at [324, 26] on span "Save" at bounding box center [337, 29] width 26 height 18
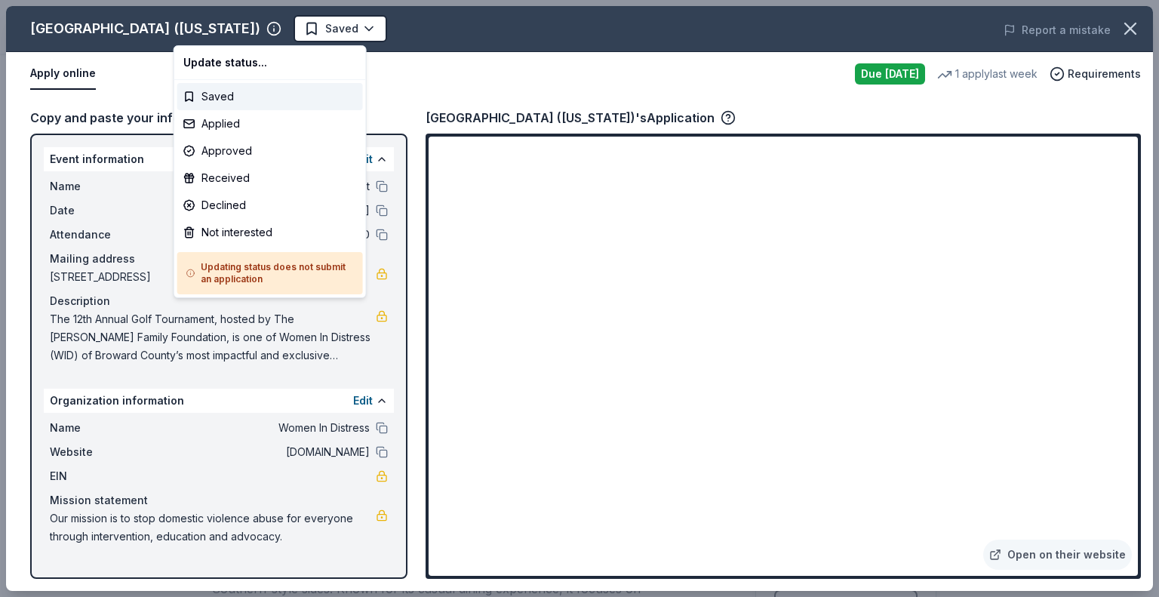
click at [210, 26] on html "Annual Golf Tournament Earn Rewards Due [DATE] Share [GEOGRAPHIC_DATA] ([US_STA…" at bounding box center [579, 298] width 1159 height 597
click at [237, 131] on div "Applied" at bounding box center [270, 123] width 186 height 27
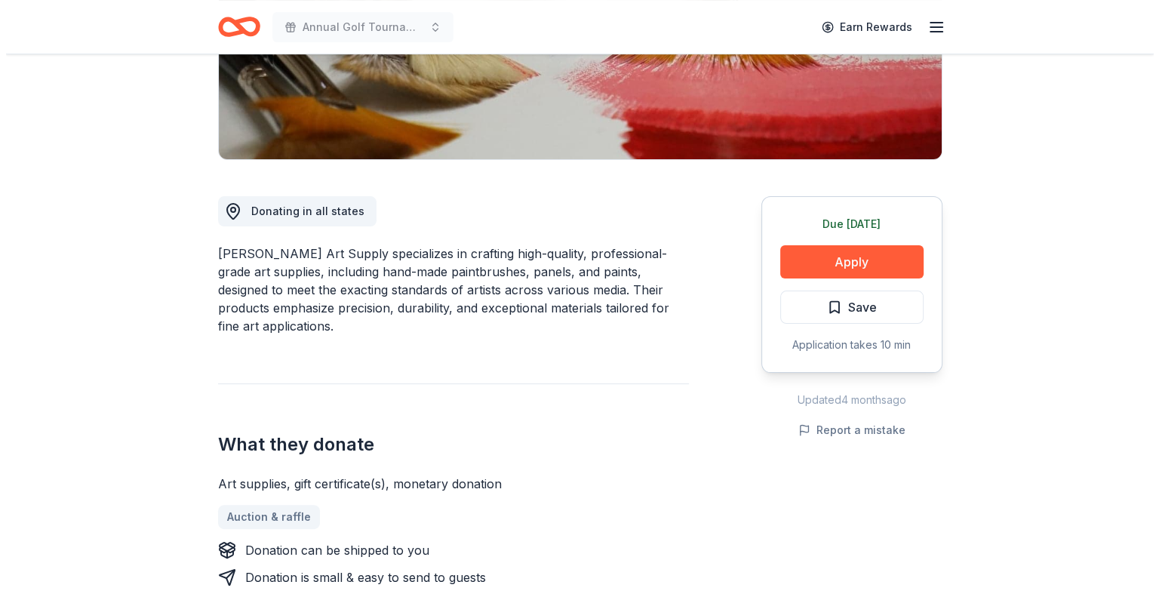
scroll to position [302, 0]
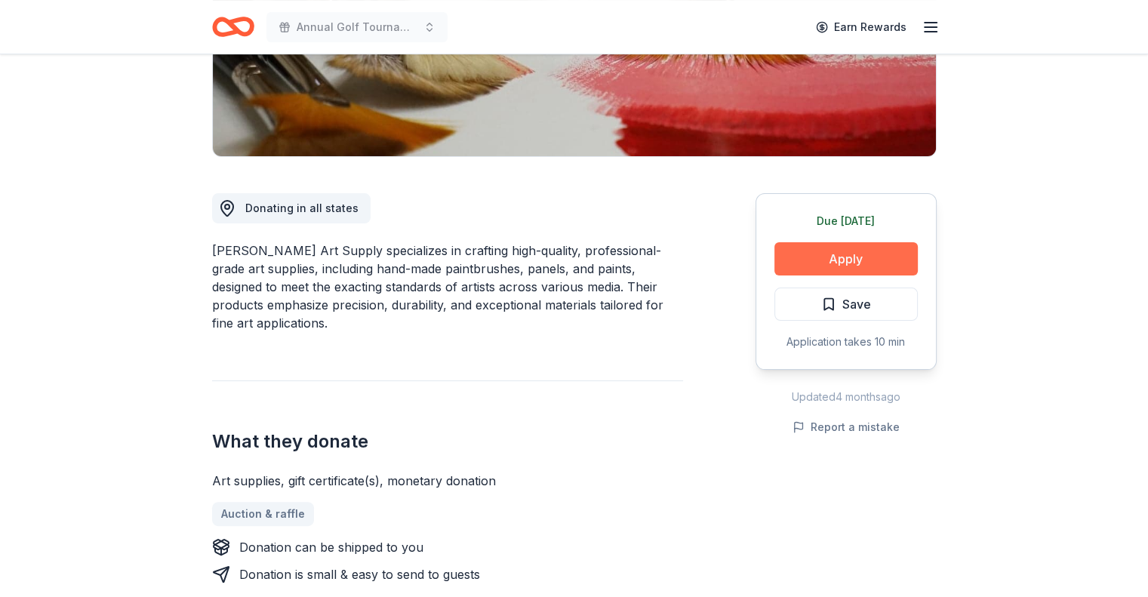
click at [832, 265] on button "Apply" at bounding box center [845, 258] width 143 height 33
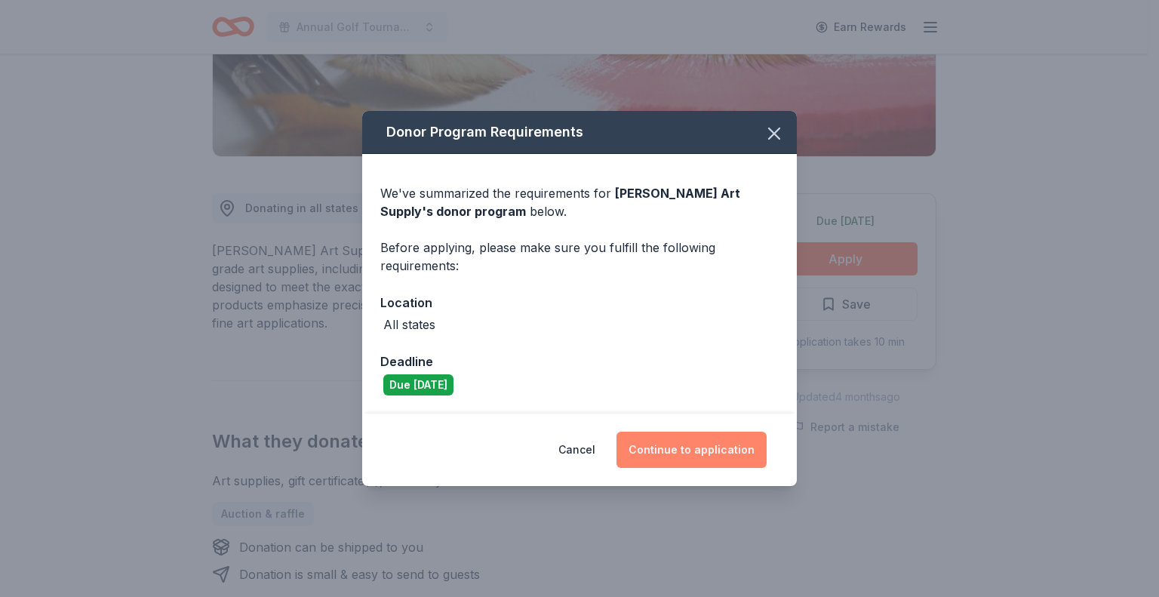
click at [682, 441] on button "Continue to application" at bounding box center [691, 450] width 150 height 36
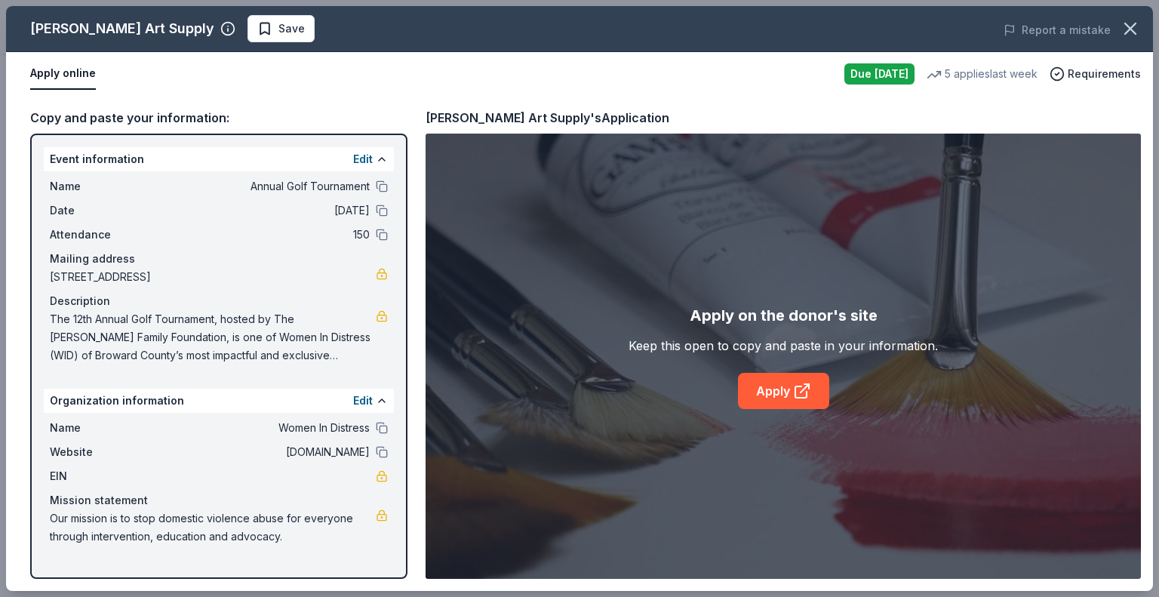
click at [770, 356] on div "Apply on the donor's site Keep this open to copy and paste in your information.…" at bounding box center [782, 356] width 309 height 106
click at [797, 405] on link "Apply" at bounding box center [783, 391] width 91 height 36
click at [257, 26] on span "Save" at bounding box center [281, 29] width 48 height 18
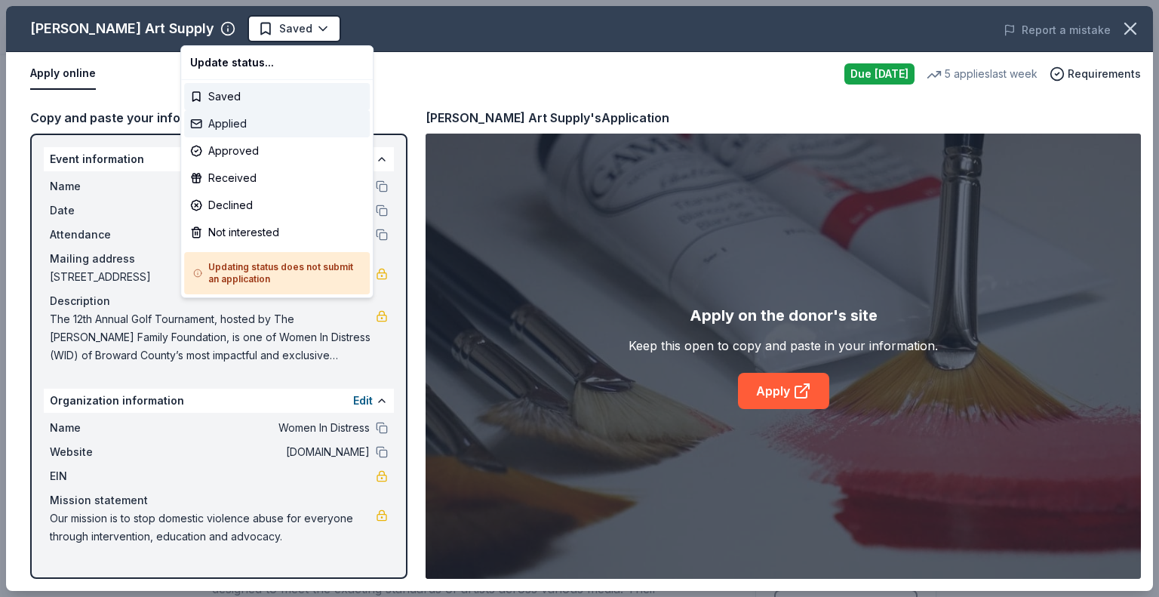
click at [282, 120] on div "Applied" at bounding box center [277, 123] width 186 height 27
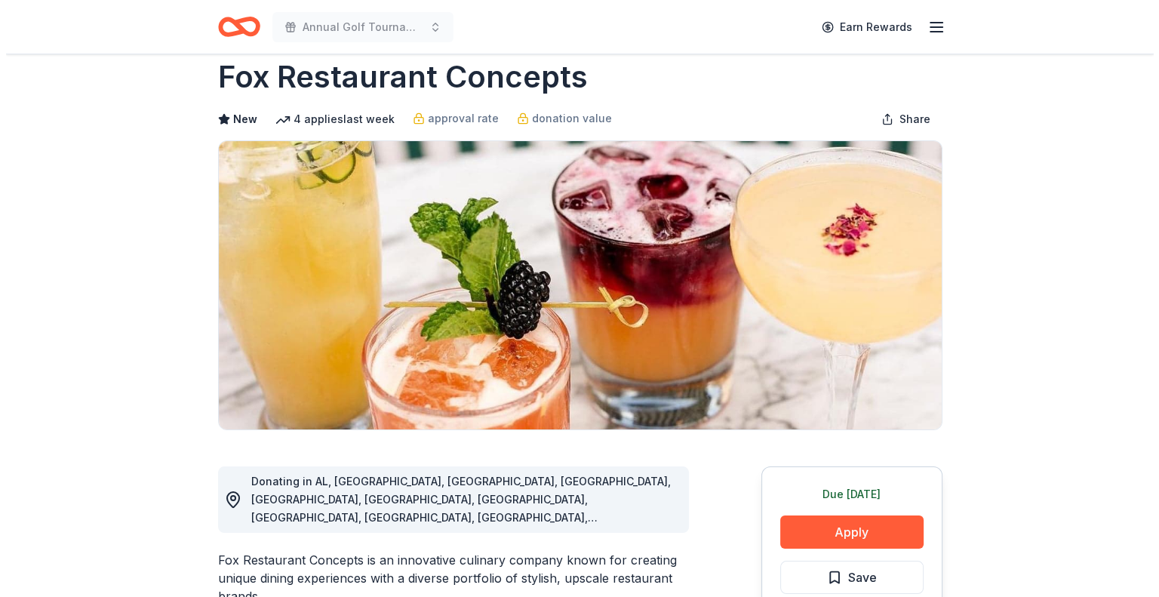
scroll to position [75, 0]
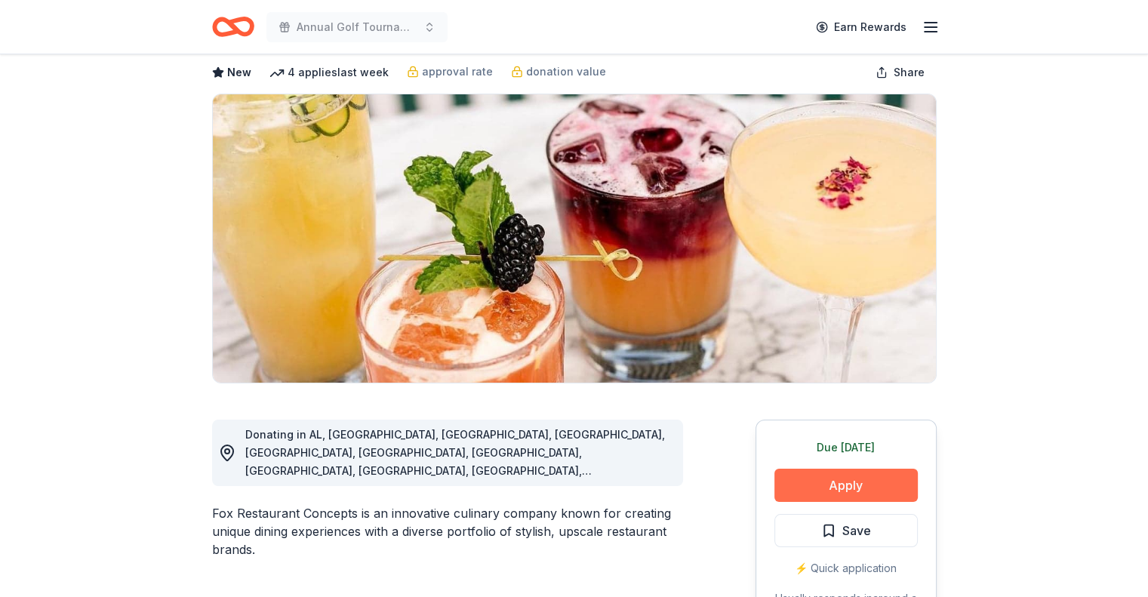
click at [817, 489] on button "Apply" at bounding box center [845, 485] width 143 height 33
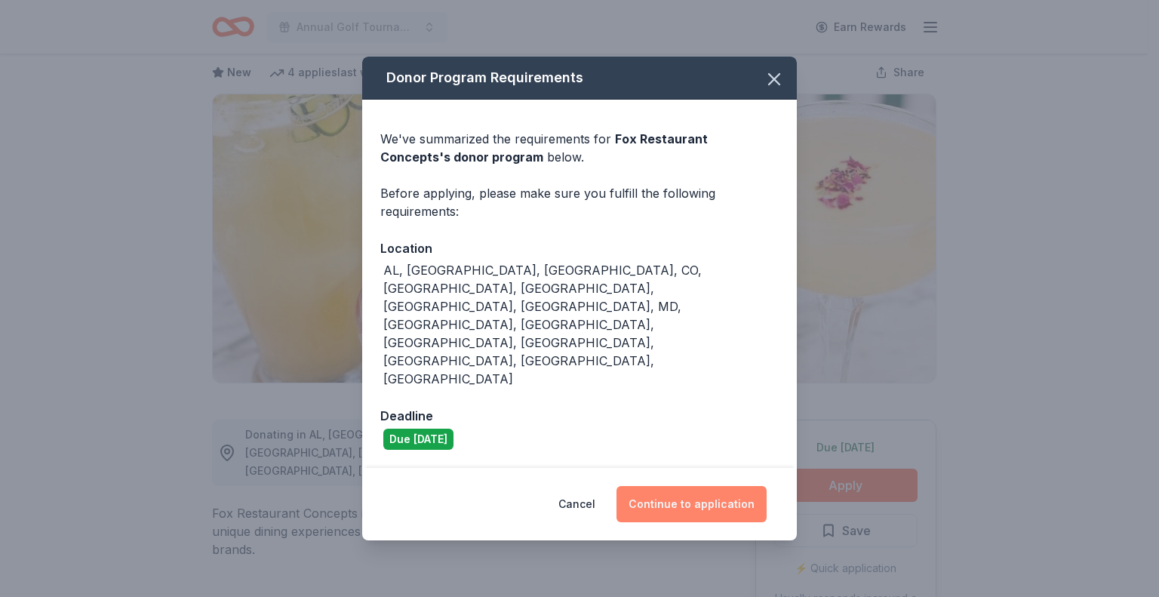
click at [709, 486] on button "Continue to application" at bounding box center [691, 504] width 150 height 36
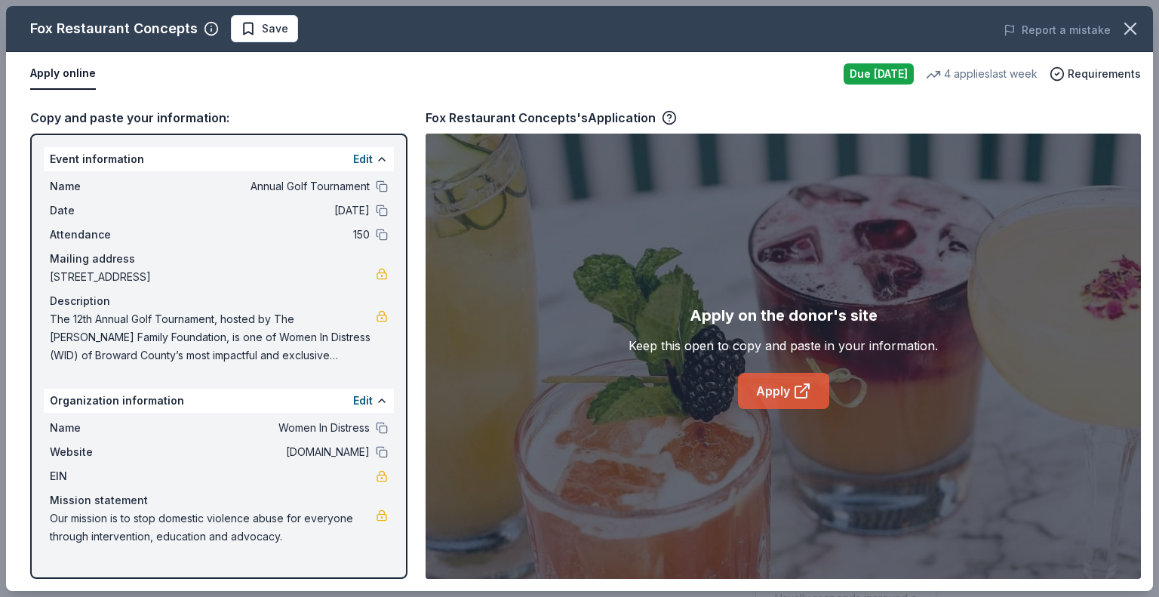
click at [773, 381] on link "Apply" at bounding box center [783, 391] width 91 height 36
click at [256, 24] on span "Save" at bounding box center [265, 29] width 48 height 18
click at [272, 29] on body "Annual Golf Tournament Earn Rewards Due tomorrow Share Fox Restaurant Concepts …" at bounding box center [574, 298] width 1148 height 597
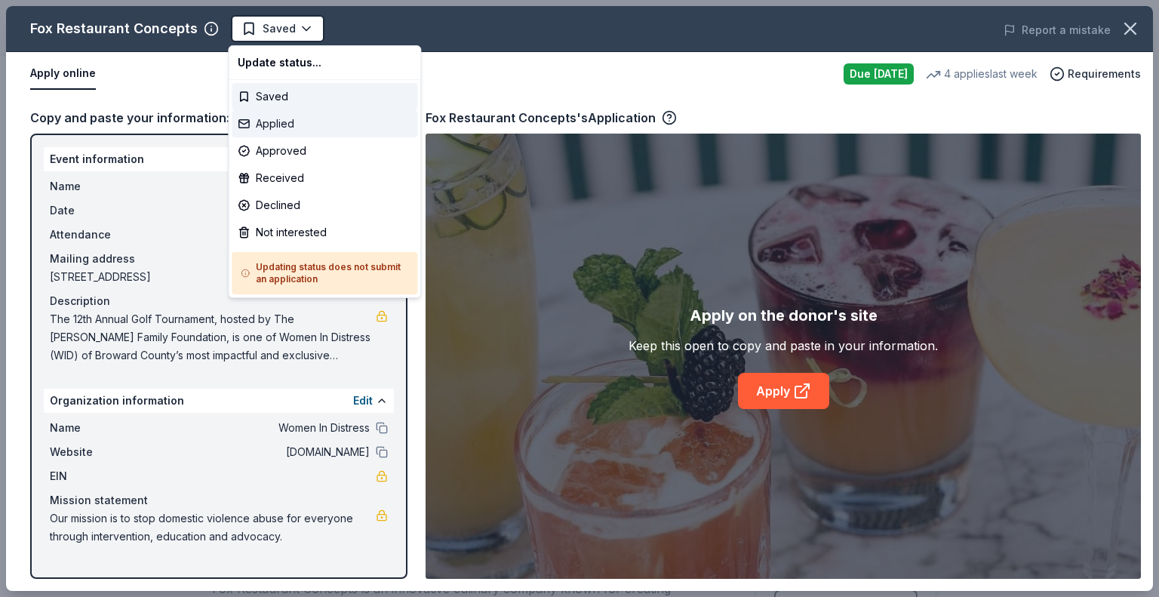
click at [303, 118] on div "Applied" at bounding box center [325, 123] width 186 height 27
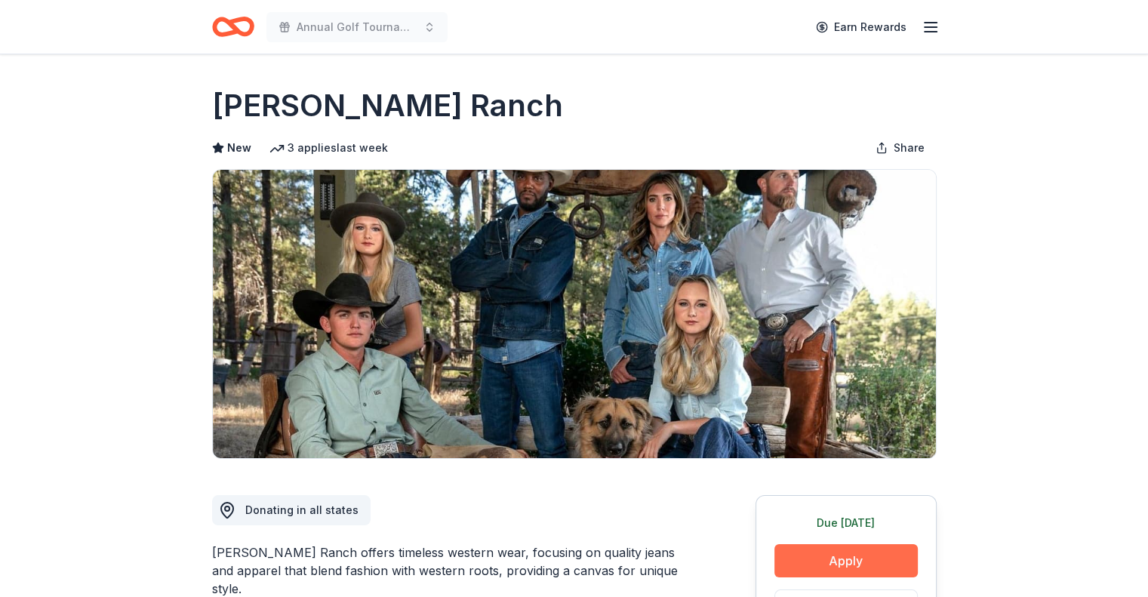
click at [859, 556] on button "Apply" at bounding box center [845, 560] width 143 height 33
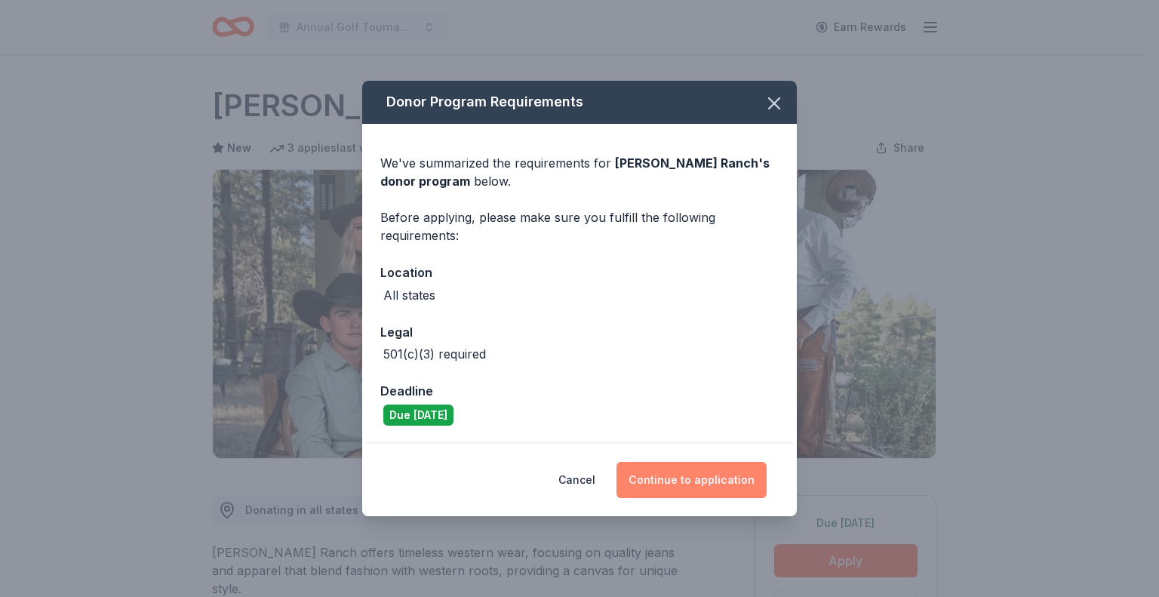
click at [664, 470] on button "Continue to application" at bounding box center [691, 480] width 150 height 36
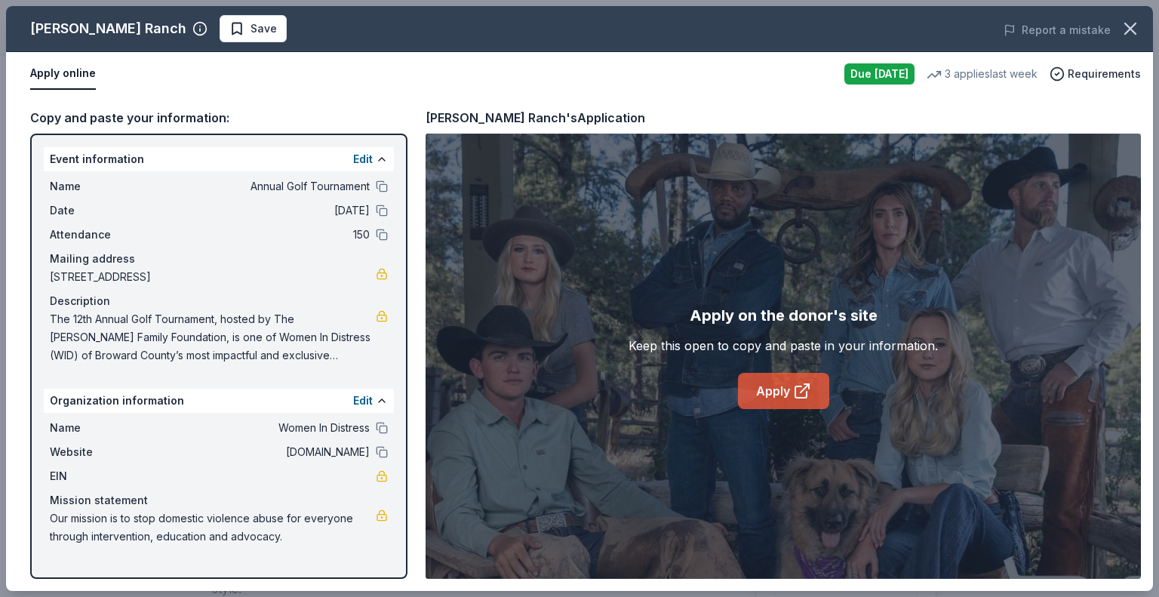
click at [783, 398] on link "Apply" at bounding box center [783, 391] width 91 height 36
